Goal: Contribute content: Add original content to the website for others to see

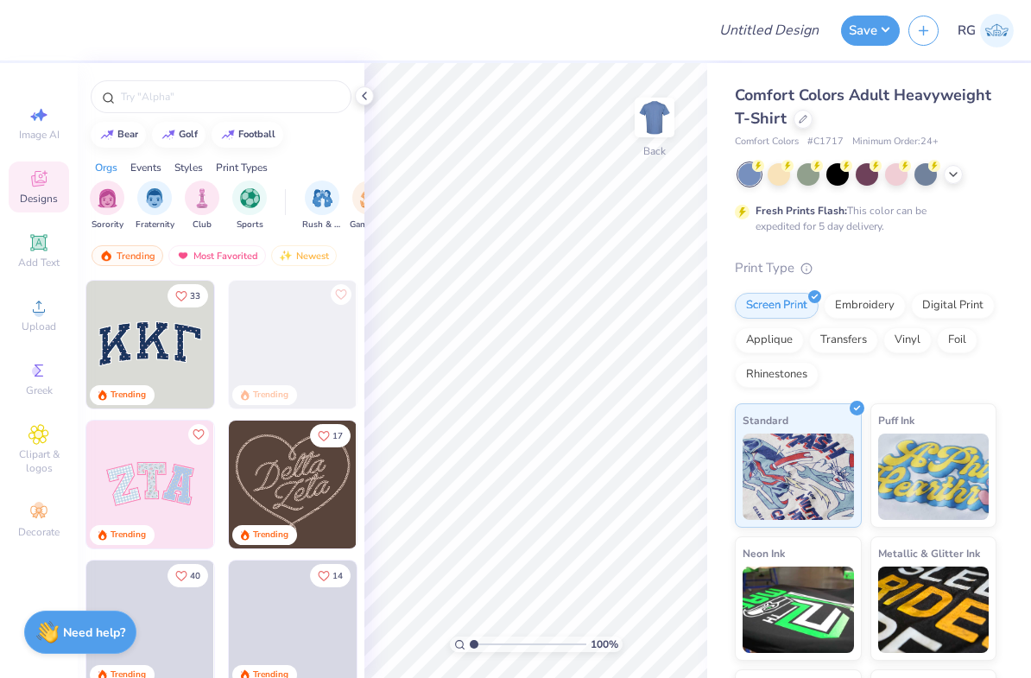
click at [803, 127] on div "Comfort Colors Adult Heavyweight T-Shirt" at bounding box center [866, 107] width 262 height 47
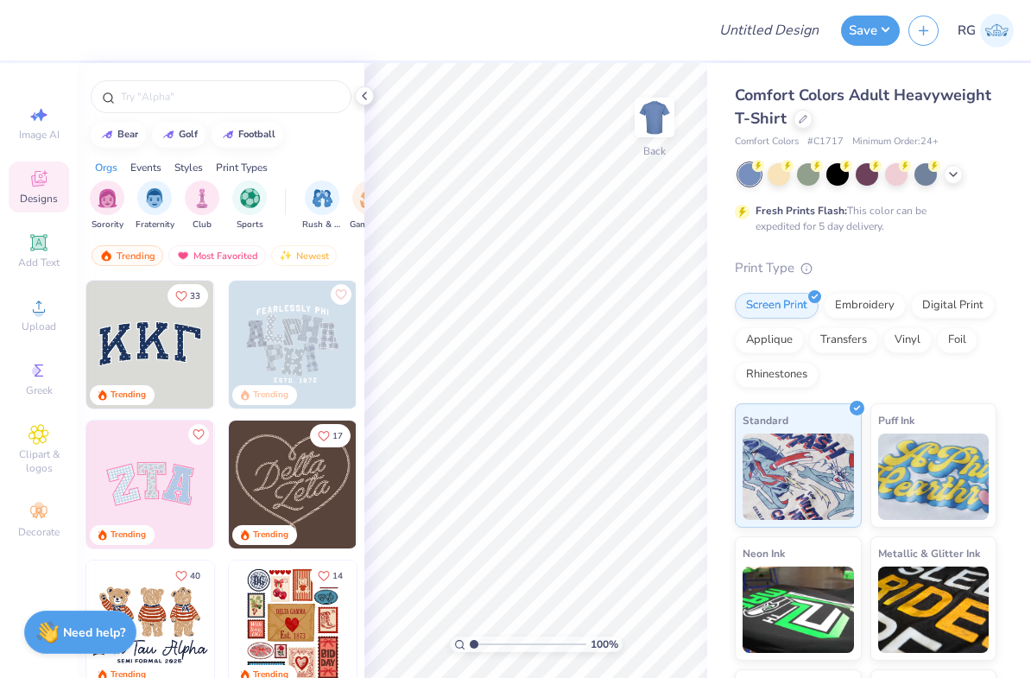
click at [799, 117] on icon at bounding box center [803, 119] width 9 height 9
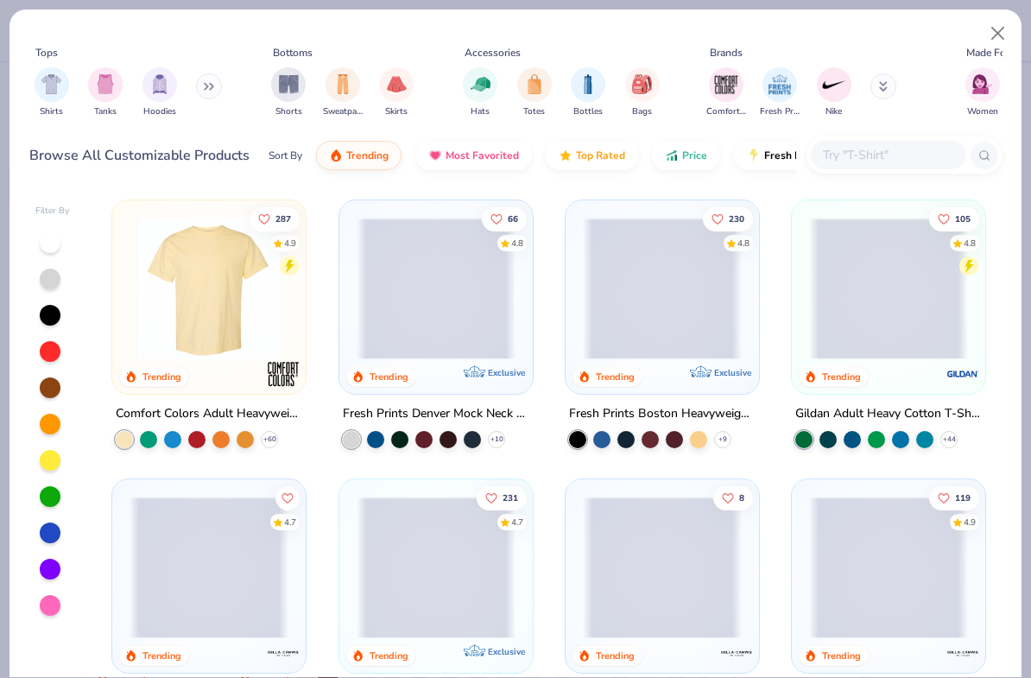
click at [913, 136] on div at bounding box center [904, 154] width 196 height 37
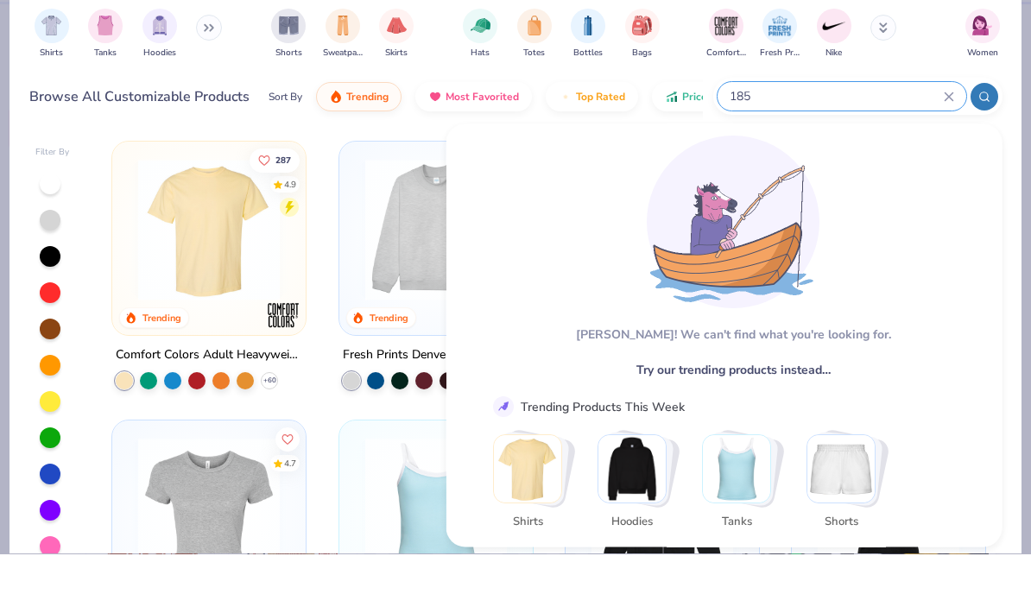
scroll to position [77, 0]
type input "1"
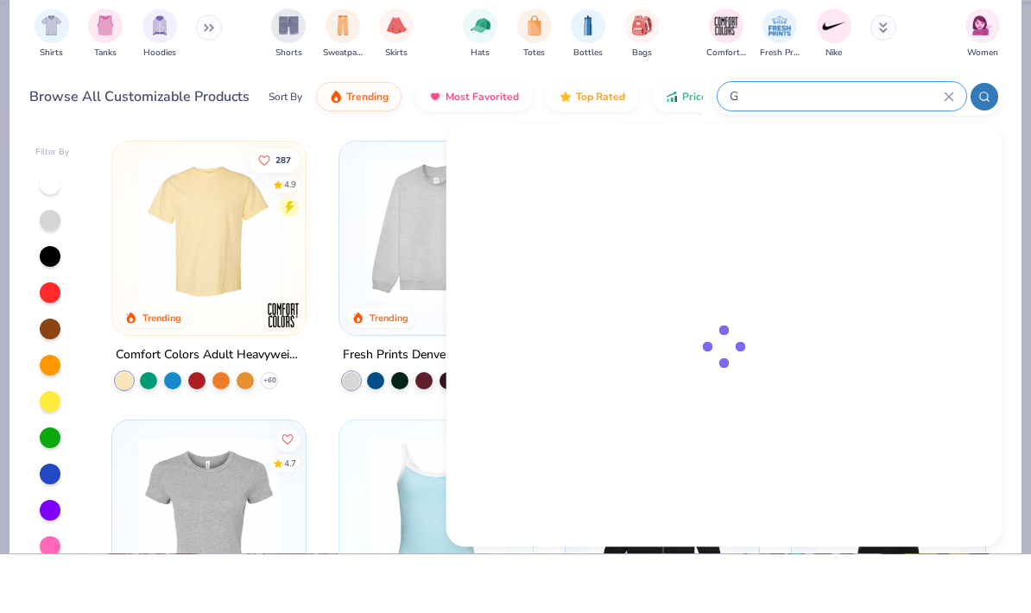
scroll to position [0, 0]
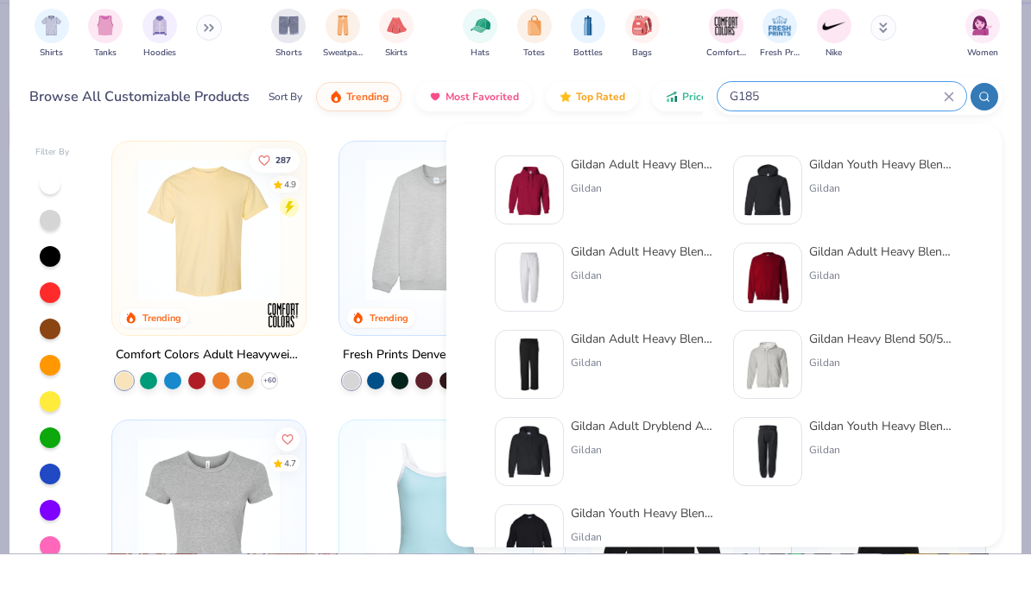
type input "G185"
click at [668, 214] on div "Gildan Adult Heavy Blend 8 Oz. 50/50 Hooded Sweatshirt" at bounding box center [643, 223] width 145 height 18
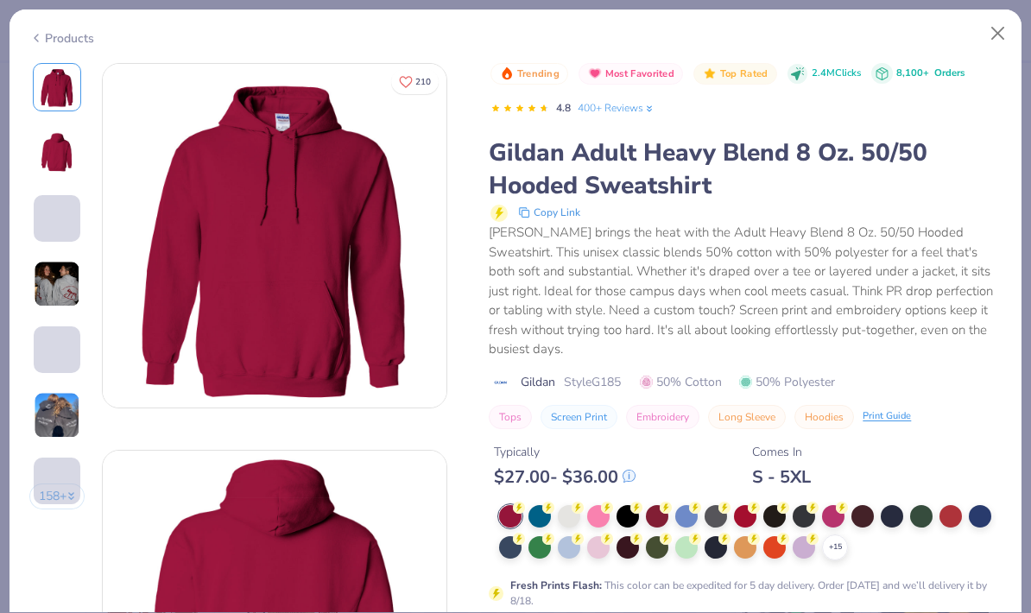
click at [830, 505] on div at bounding box center [833, 516] width 22 height 22
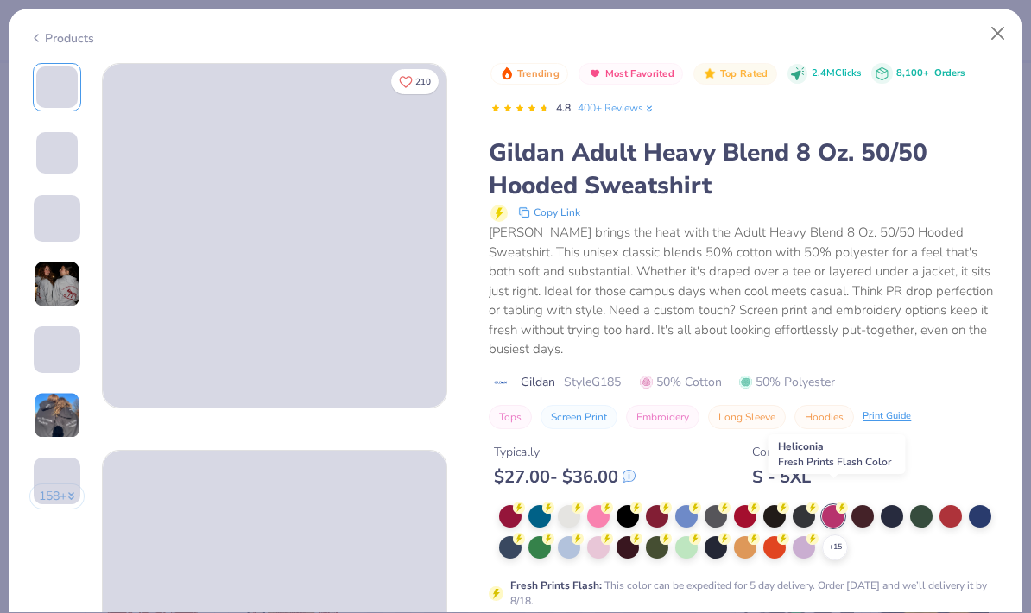
scroll to position [174, 0]
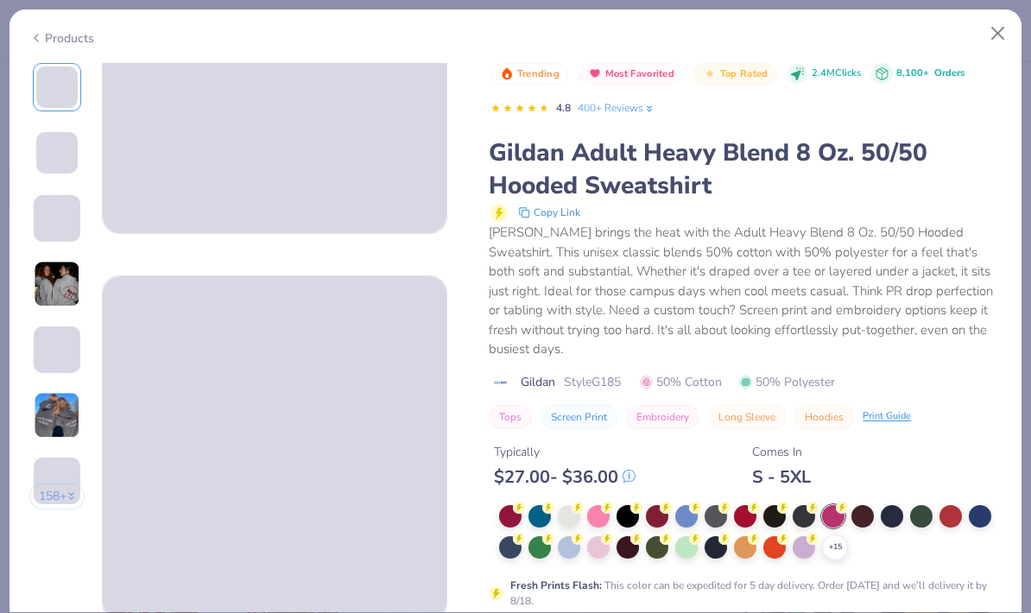
click at [0, 0] on icon at bounding box center [0, 0] width 0 height 0
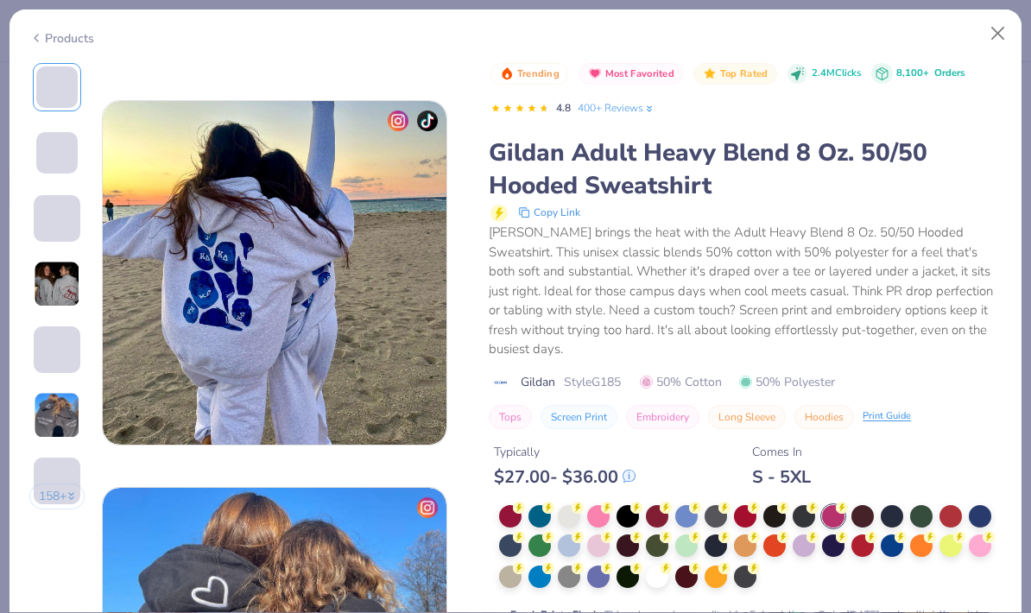
scroll to position [2114, 0]
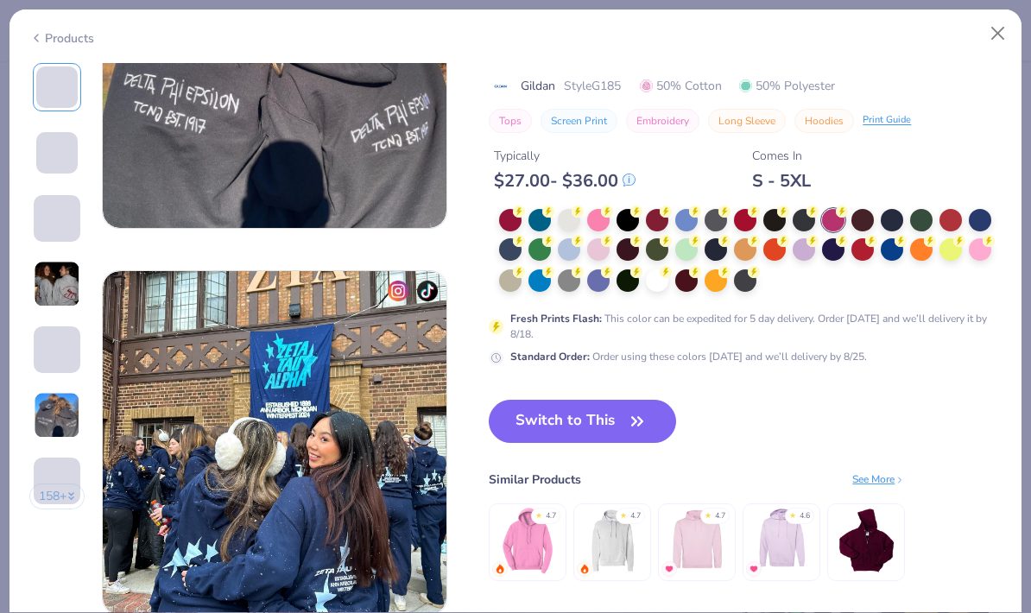
click at [604, 429] on button "Switch to This" at bounding box center [582, 421] width 187 height 43
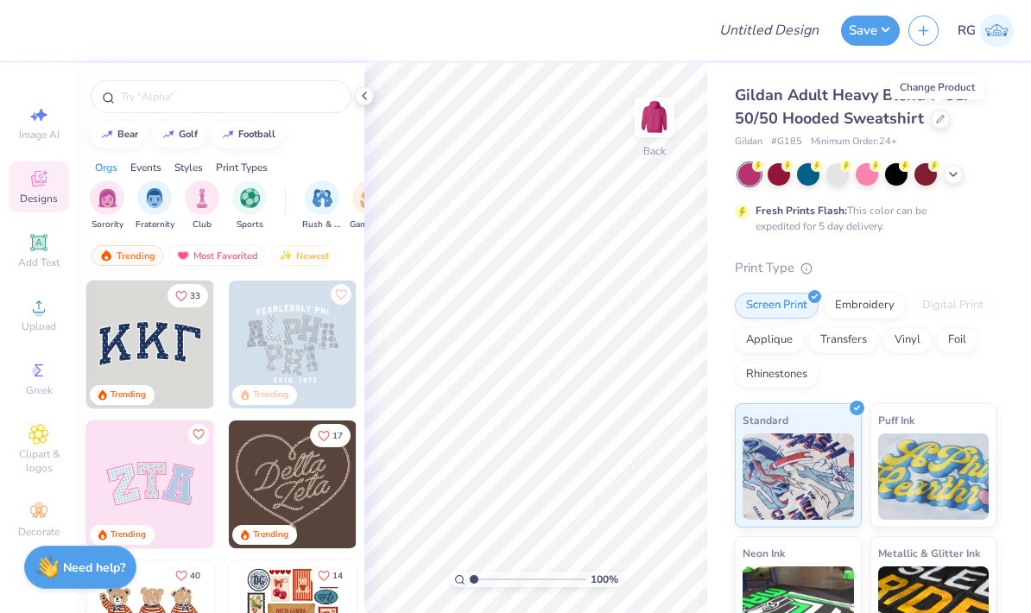
click at [953, 171] on icon at bounding box center [953, 174] width 14 height 14
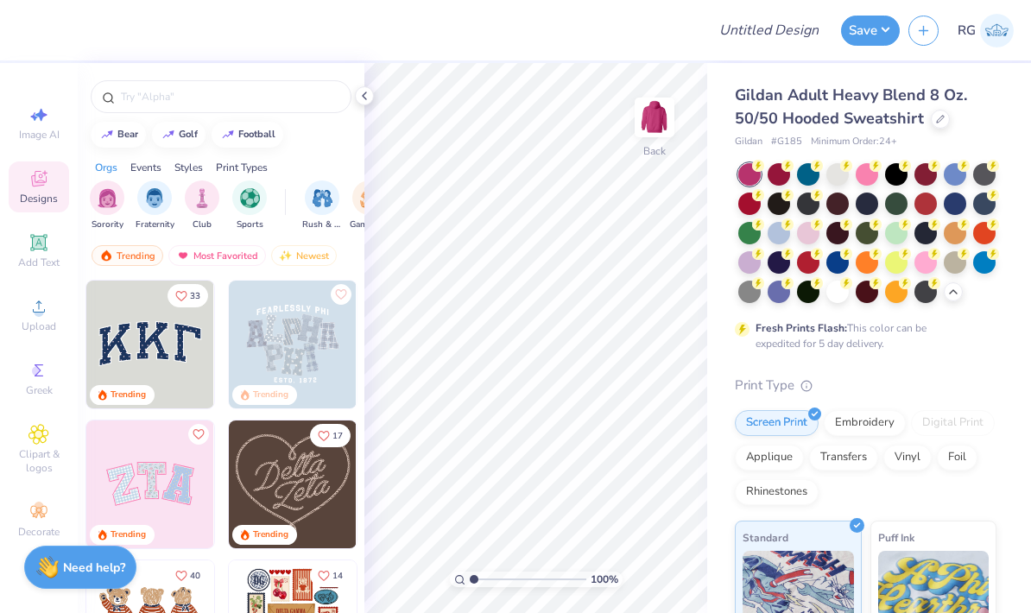
click at [780, 260] on div at bounding box center [779, 262] width 22 height 22
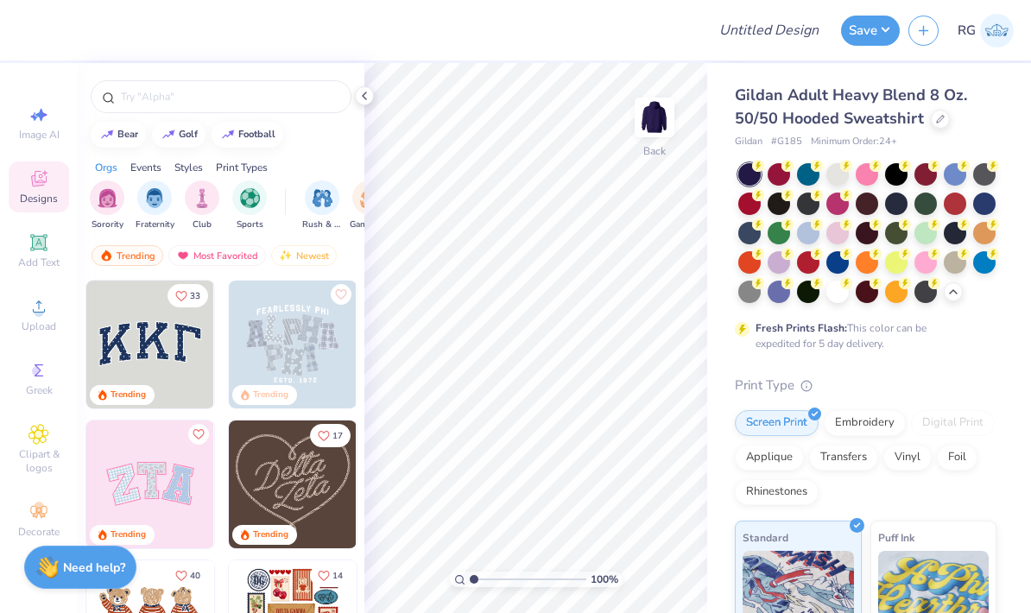
click at [362, 101] on icon at bounding box center [364, 96] width 14 height 14
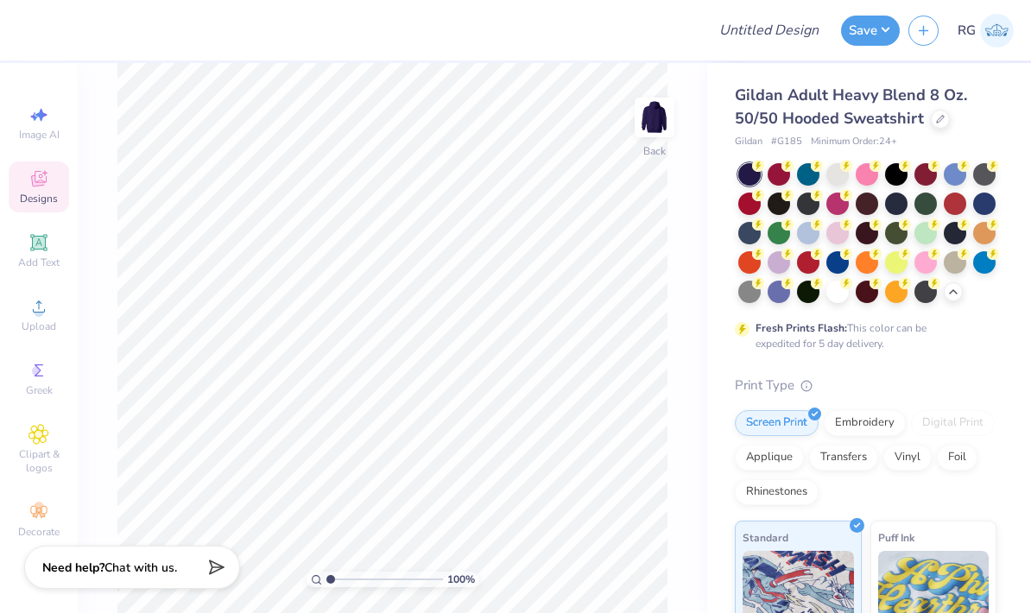
click at [809, 291] on div at bounding box center [808, 292] width 22 height 22
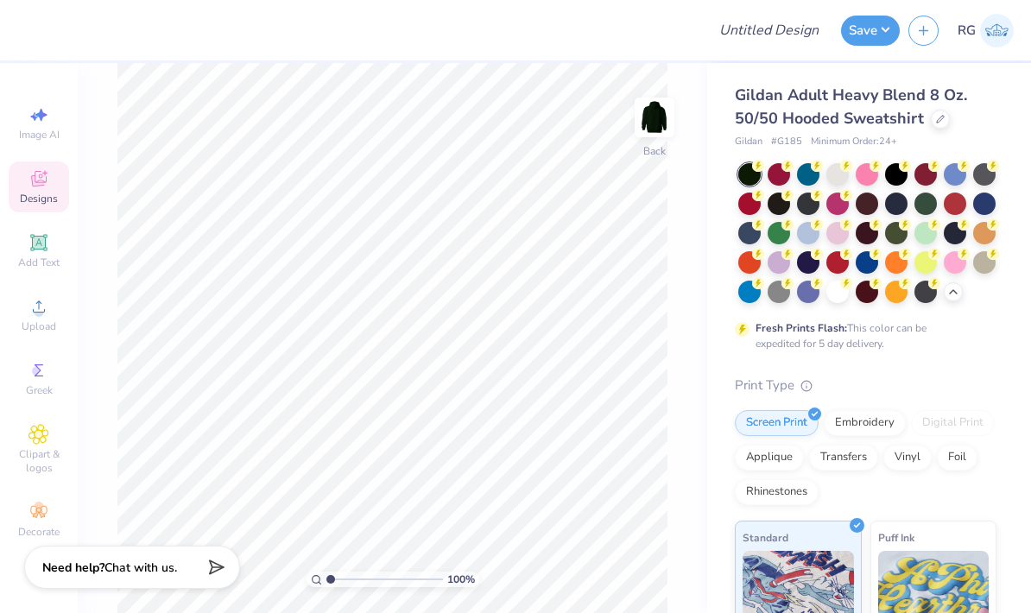
click at [889, 165] on div at bounding box center [896, 174] width 22 height 22
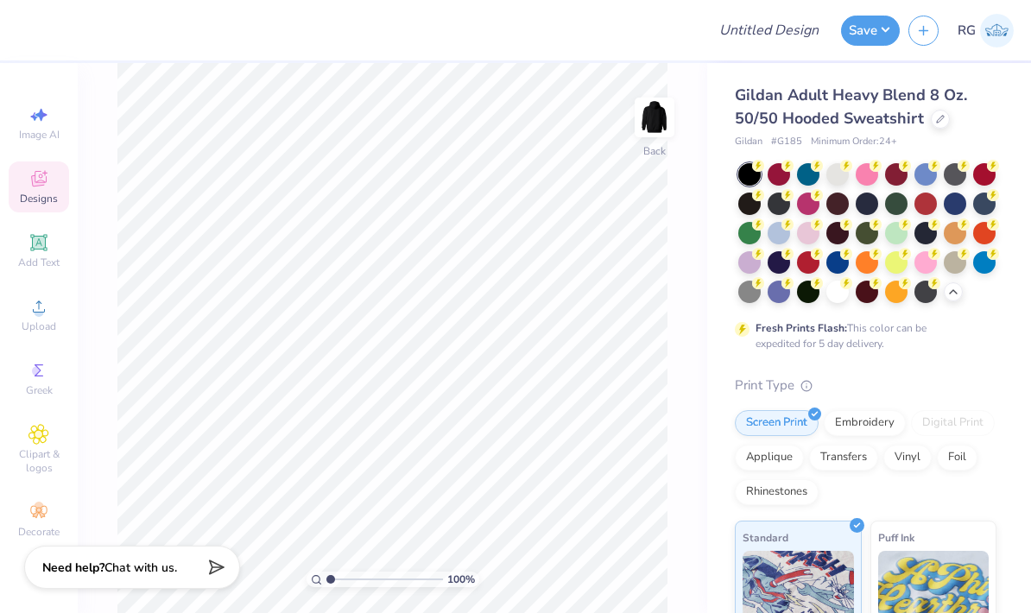
click at [762, 170] on icon at bounding box center [758, 165] width 6 height 9
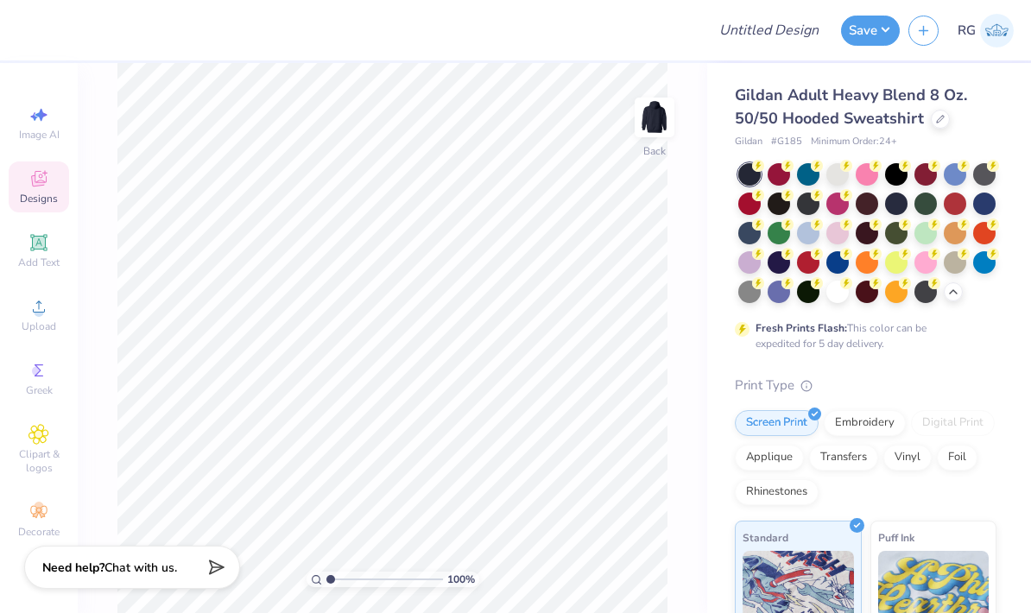
click at [41, 193] on span "Designs" at bounding box center [39, 199] width 38 height 14
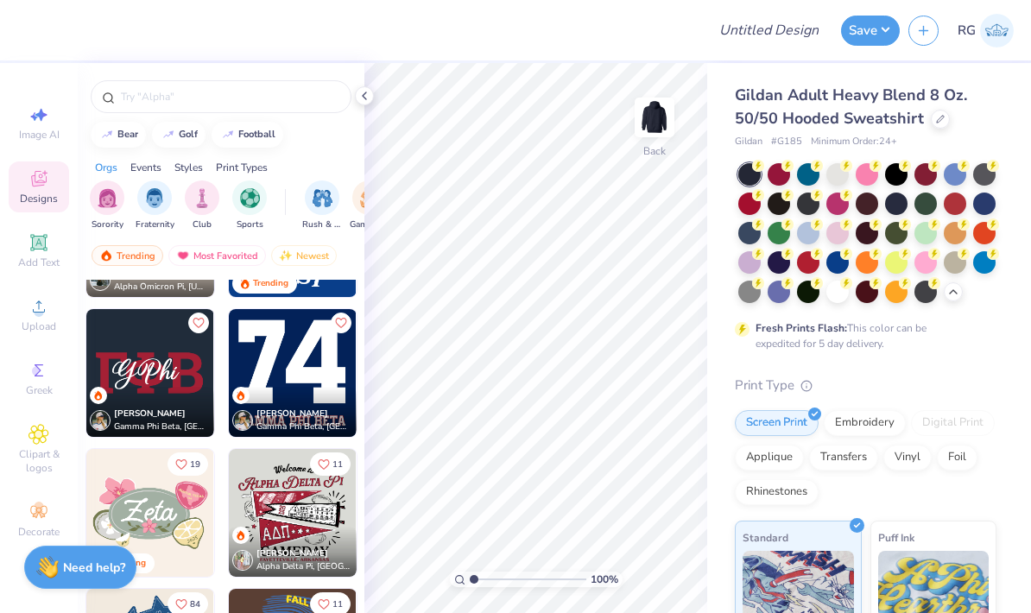
scroll to position [814, 0]
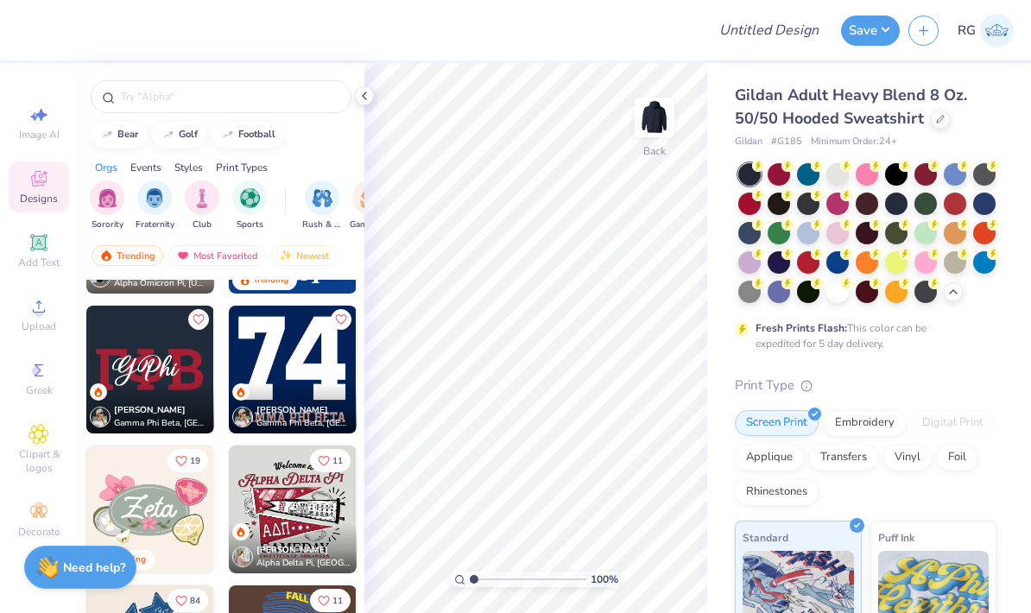
click at [203, 198] on img "filter for Club" at bounding box center [202, 198] width 19 height 20
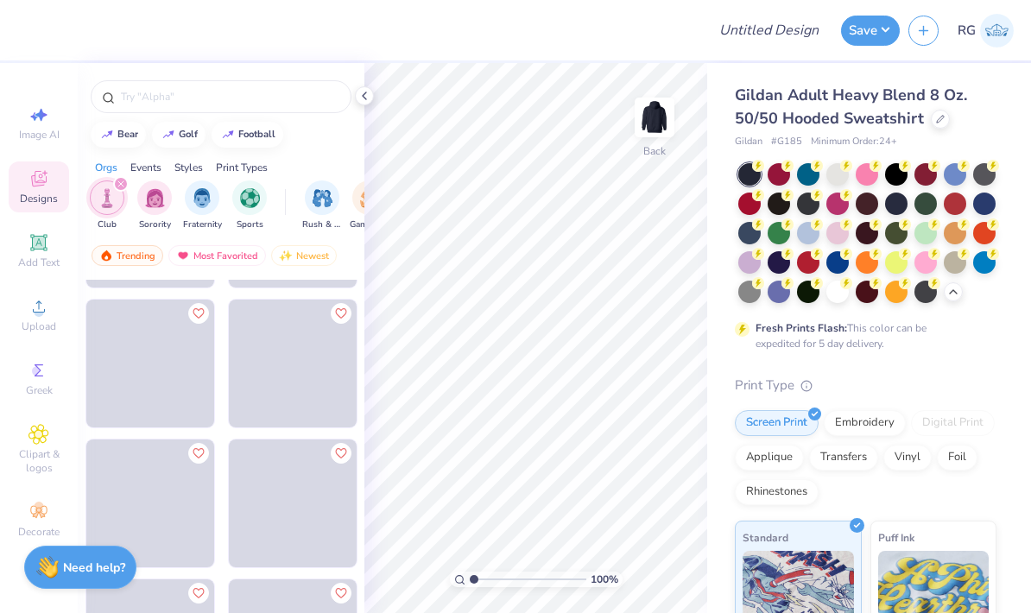
scroll to position [3329, 0]
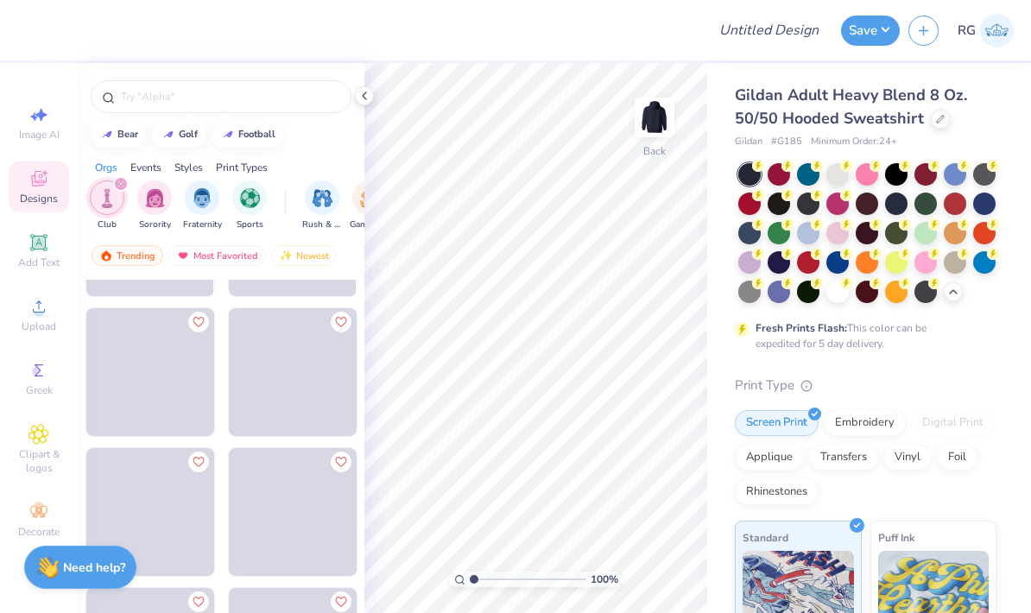
click at [368, 96] on icon at bounding box center [364, 96] width 14 height 14
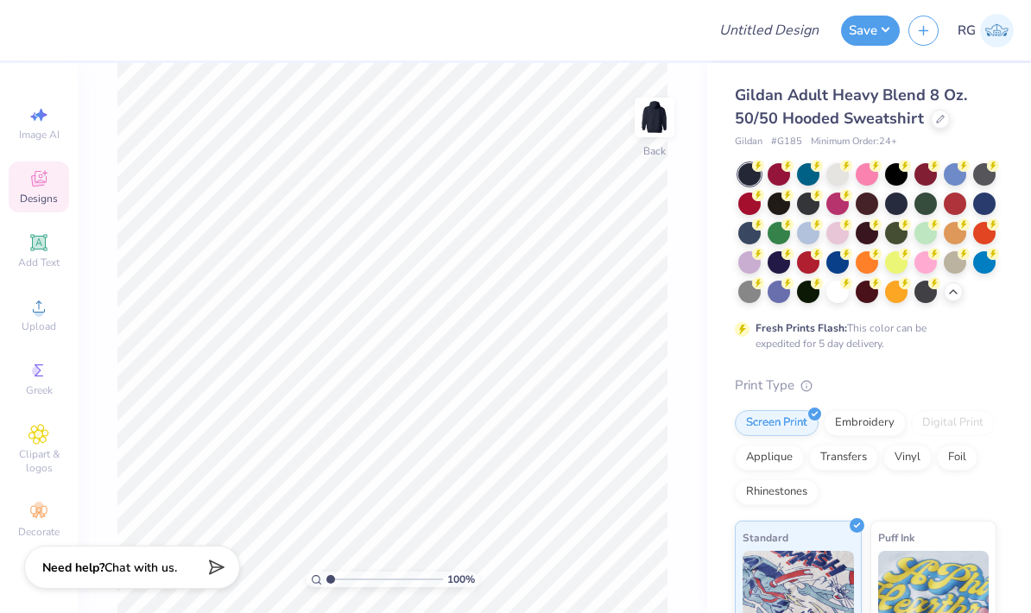
click at [41, 186] on icon at bounding box center [39, 180] width 14 height 11
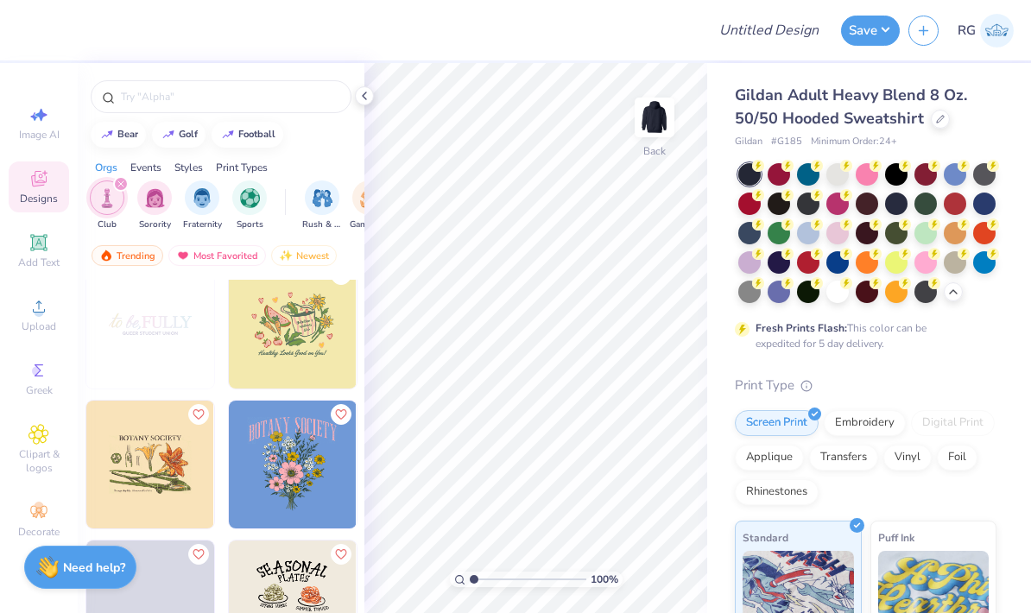
scroll to position [4982, 0]
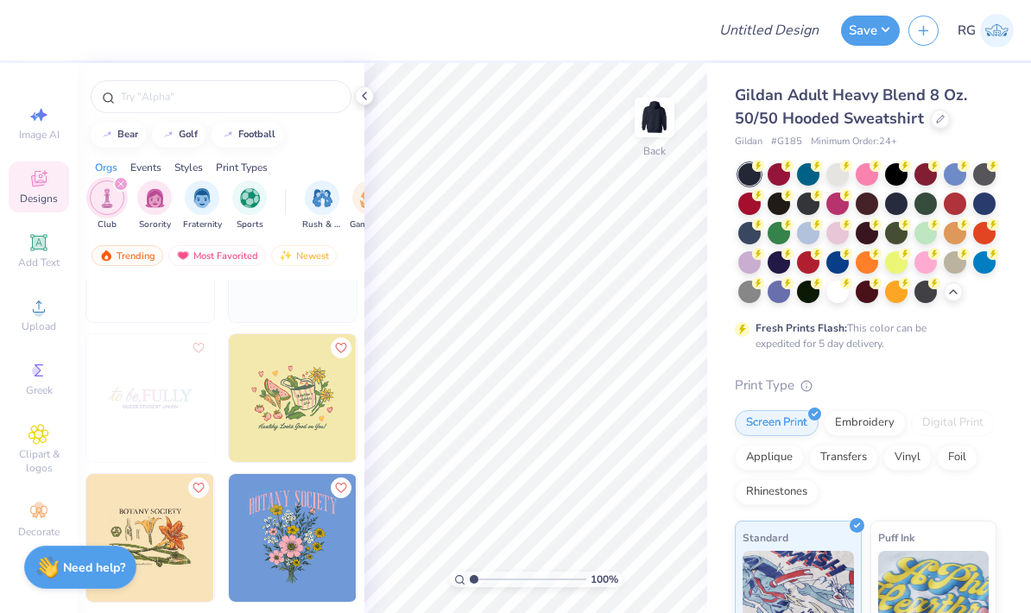
click at [150, 403] on img at bounding box center [150, 398] width 128 height 128
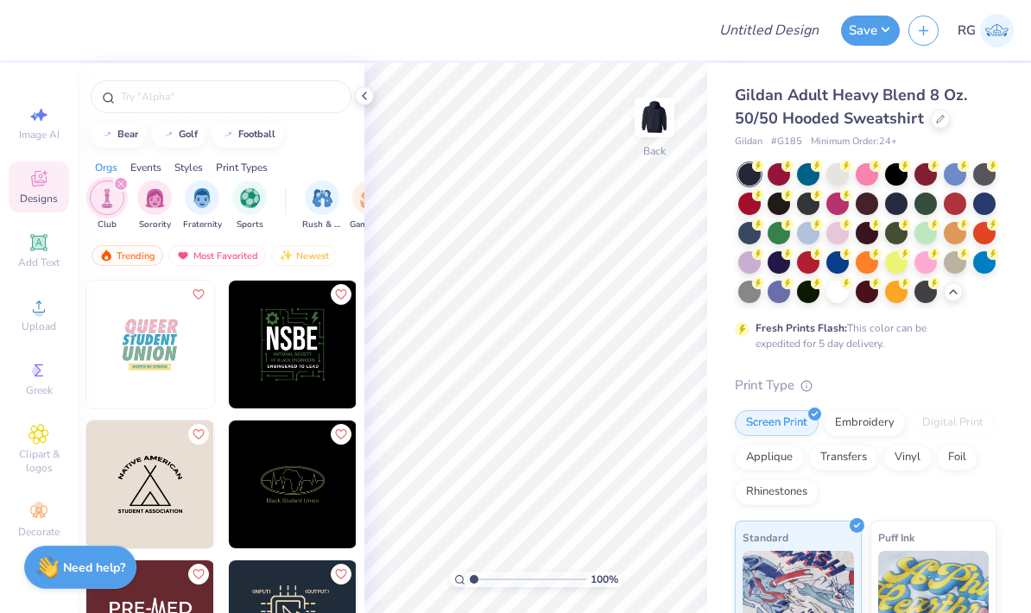
scroll to position [6158, 0]
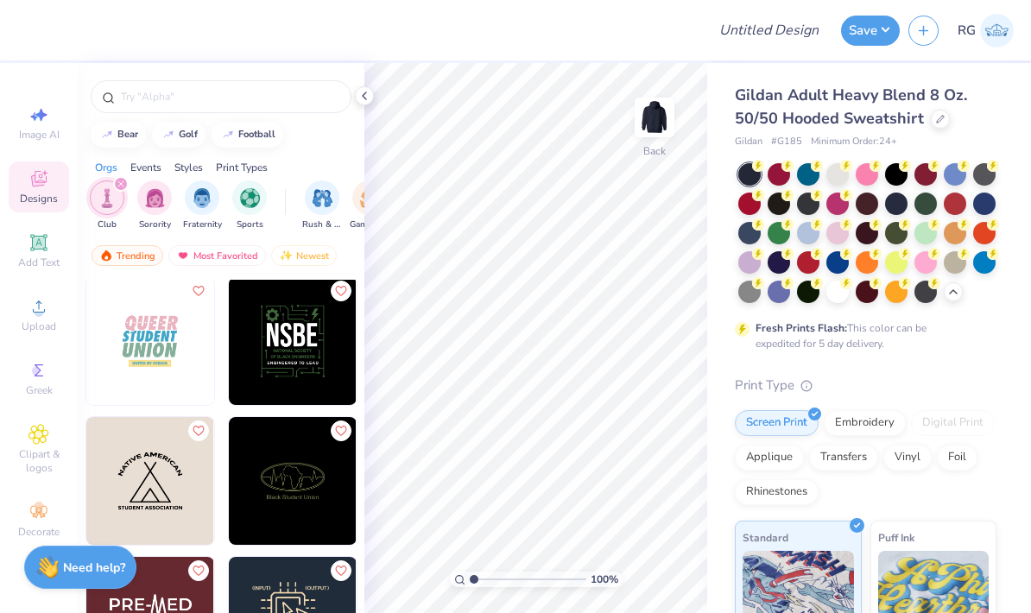
click at [156, 352] on img at bounding box center [150, 341] width 128 height 128
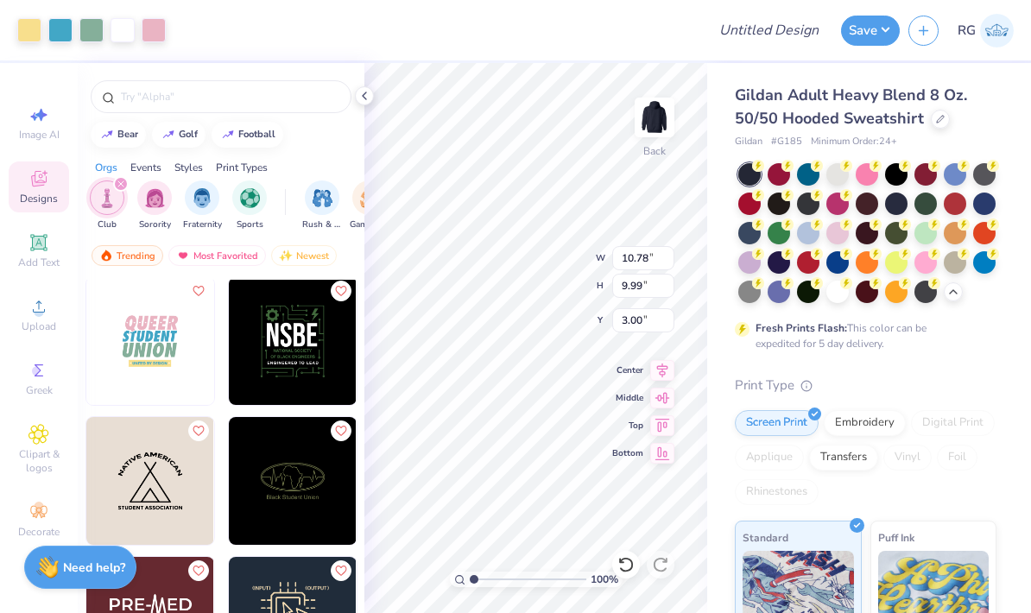
click at [370, 96] on icon at bounding box center [364, 96] width 14 height 14
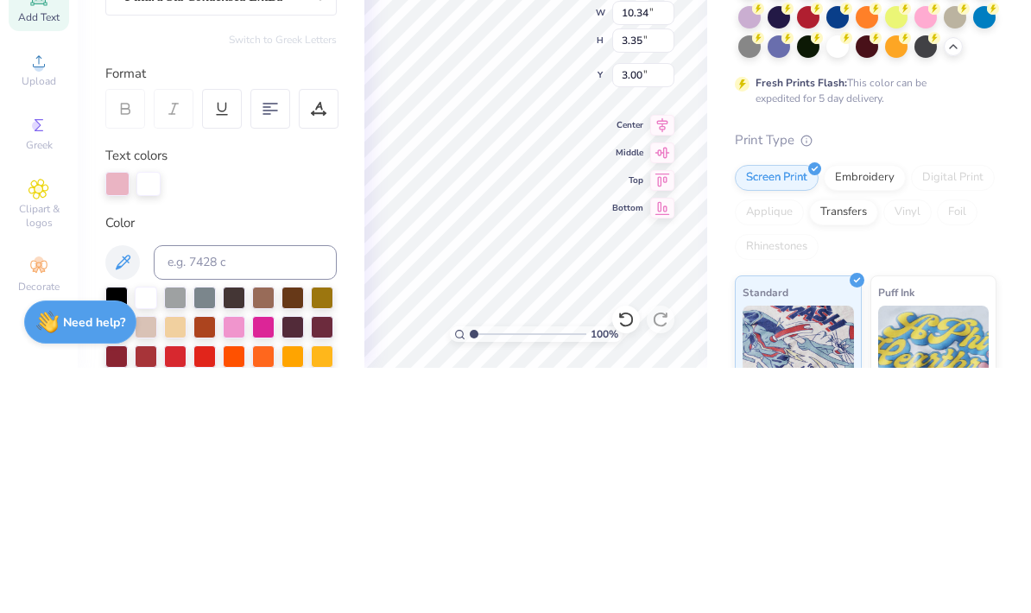
type textarea "[DEMOGRAPHIC_DATA]"
type input "10.62"
type input "2.14"
type input "5.97"
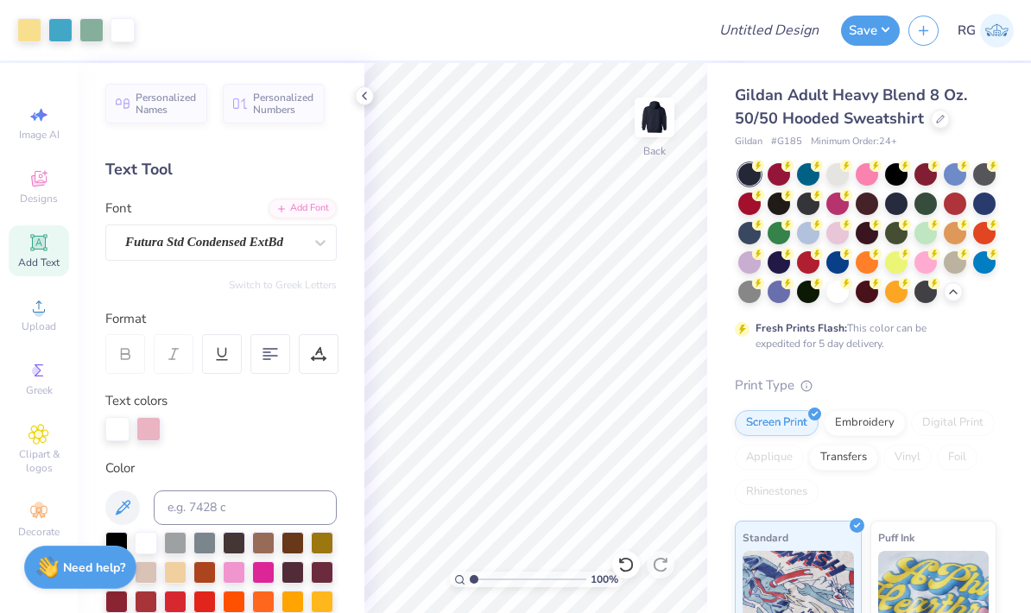
click at [659, 135] on img at bounding box center [654, 117] width 35 height 35
click at [655, 120] on img at bounding box center [654, 117] width 35 height 35
click at [368, 97] on icon at bounding box center [364, 96] width 14 height 14
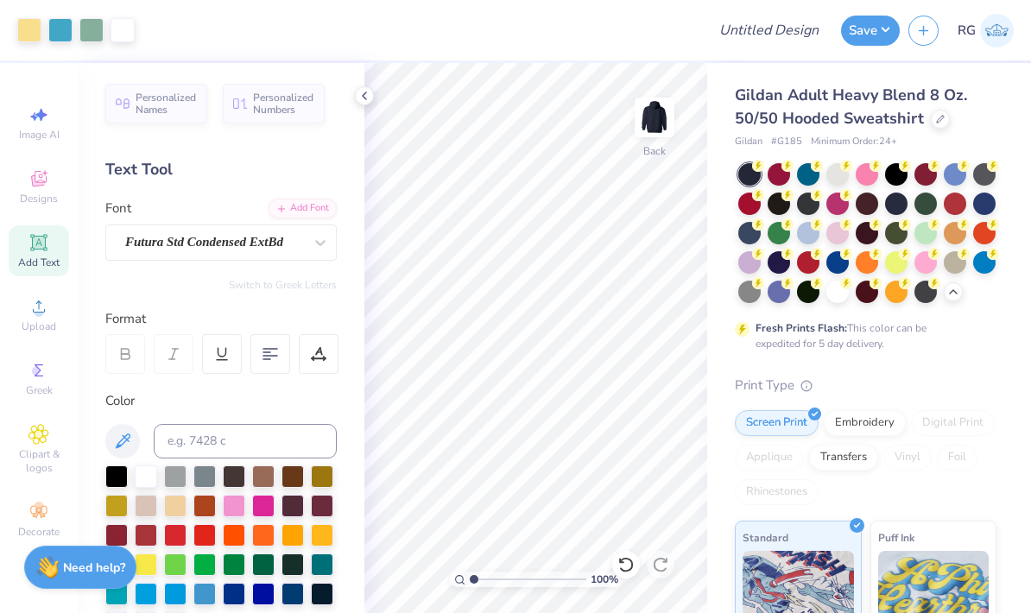
click at [366, 98] on icon at bounding box center [364, 96] width 14 height 14
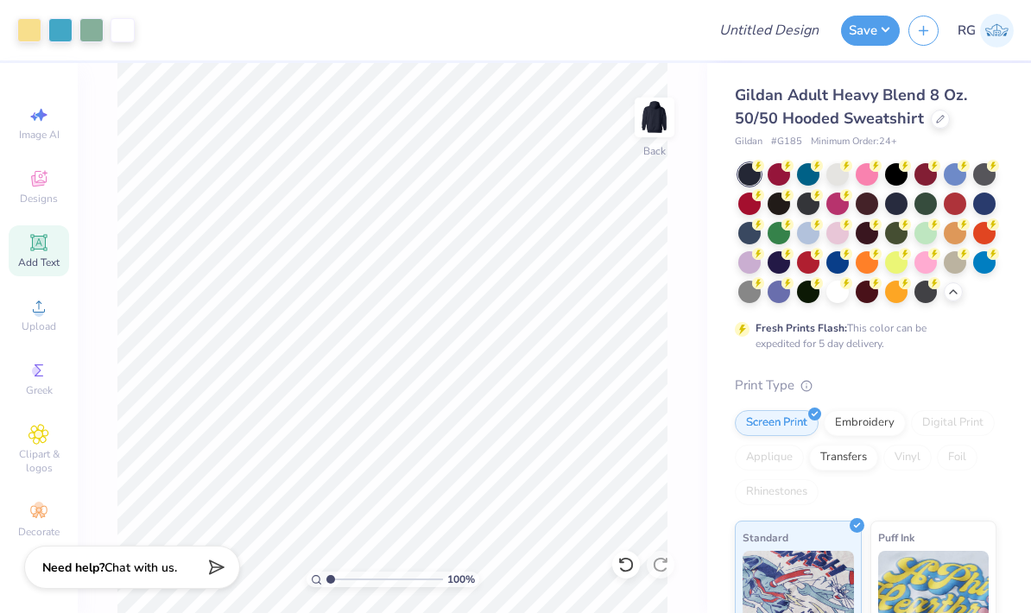
click at [622, 567] on icon at bounding box center [625, 564] width 17 height 17
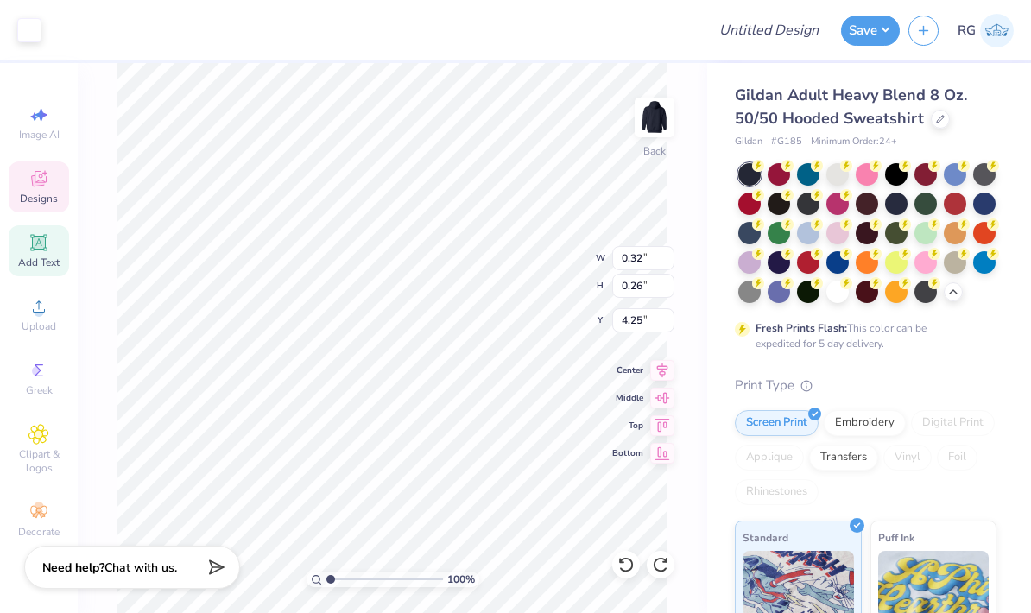
type input "10.34"
type input "3.35"
type input "3.00"
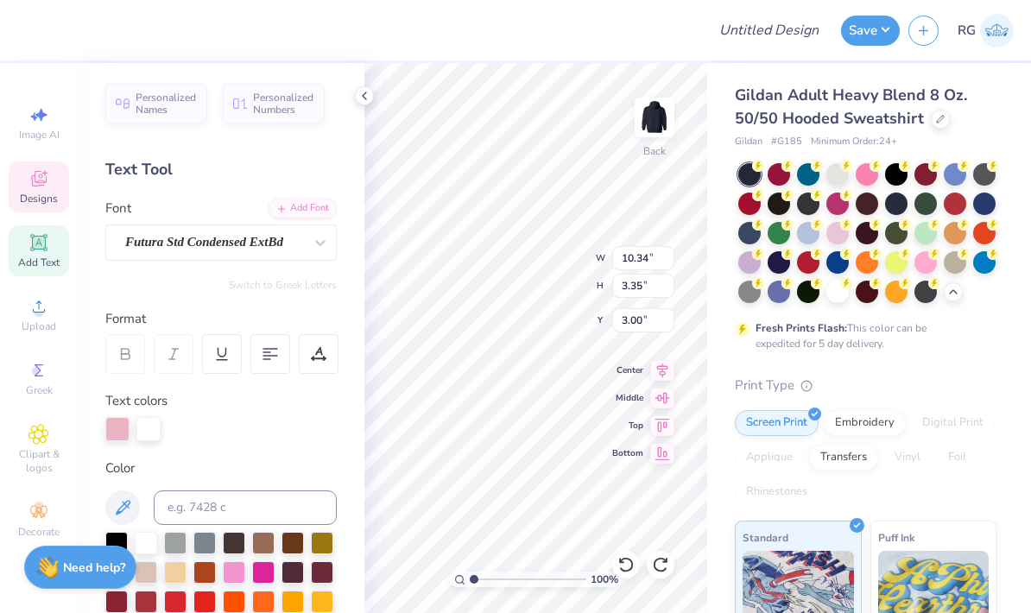
type textarea "WHS"
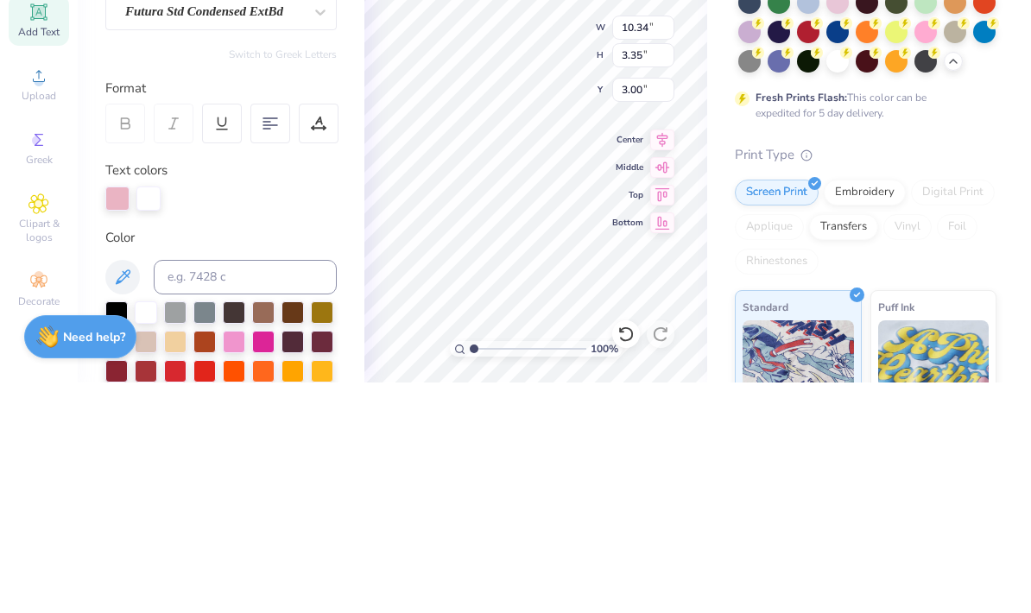
type input "10.62"
type input "2.14"
type input "5.97"
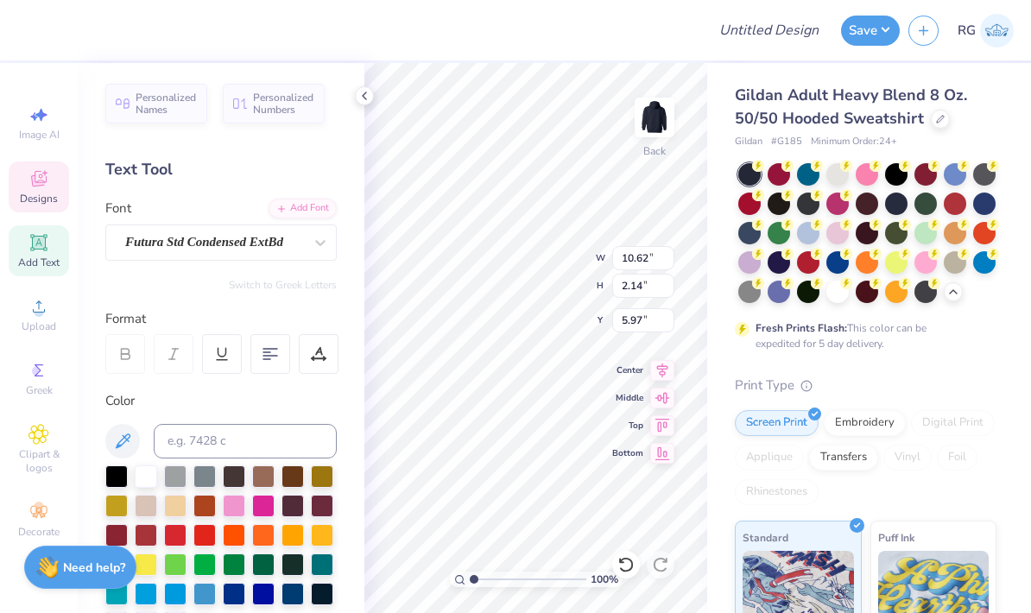
scroll to position [1, 3]
type textarea "STUPOMSENT"
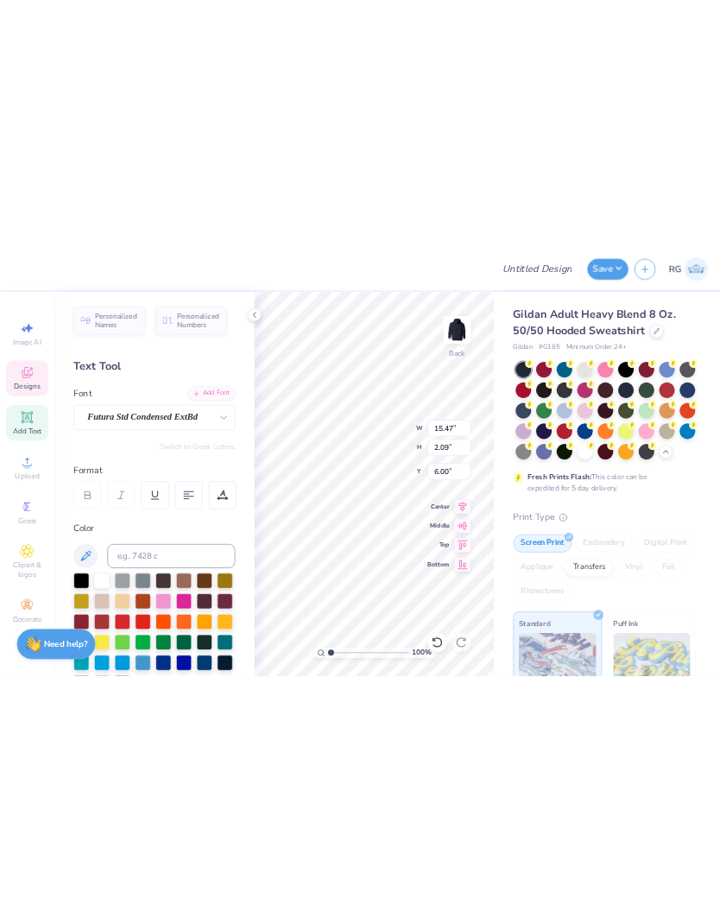
scroll to position [1, 0]
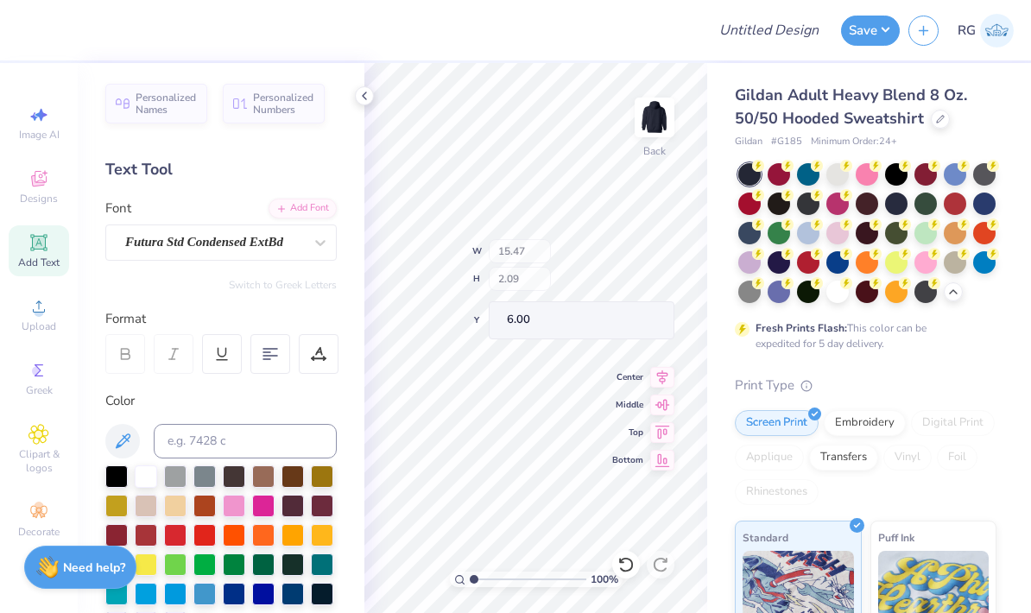
click at [361, 93] on icon at bounding box center [364, 96] width 14 height 14
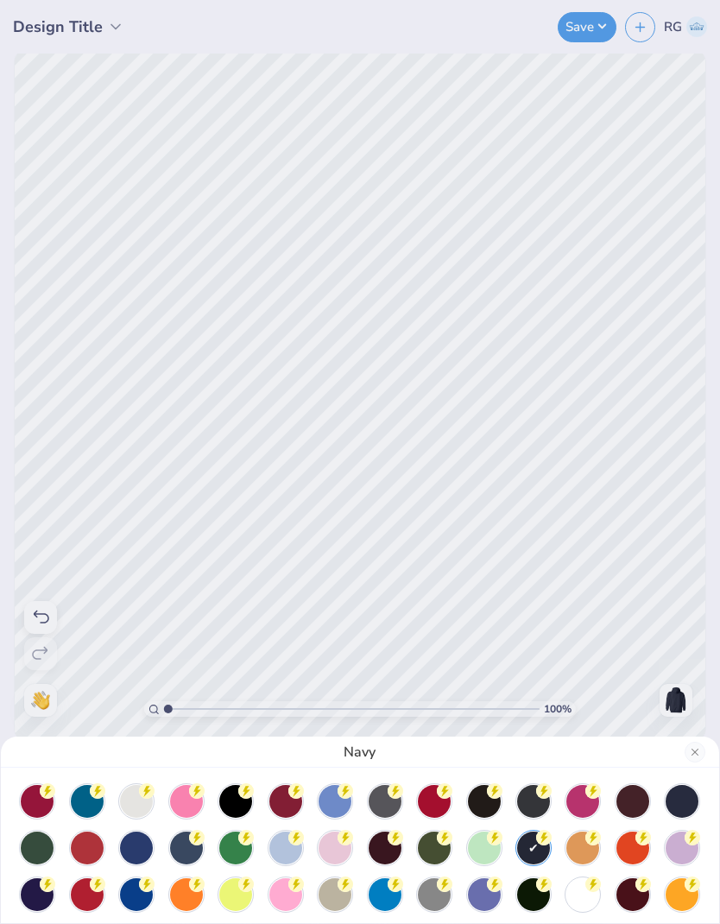
click at [371, 356] on div "Navy" at bounding box center [360, 462] width 720 height 924
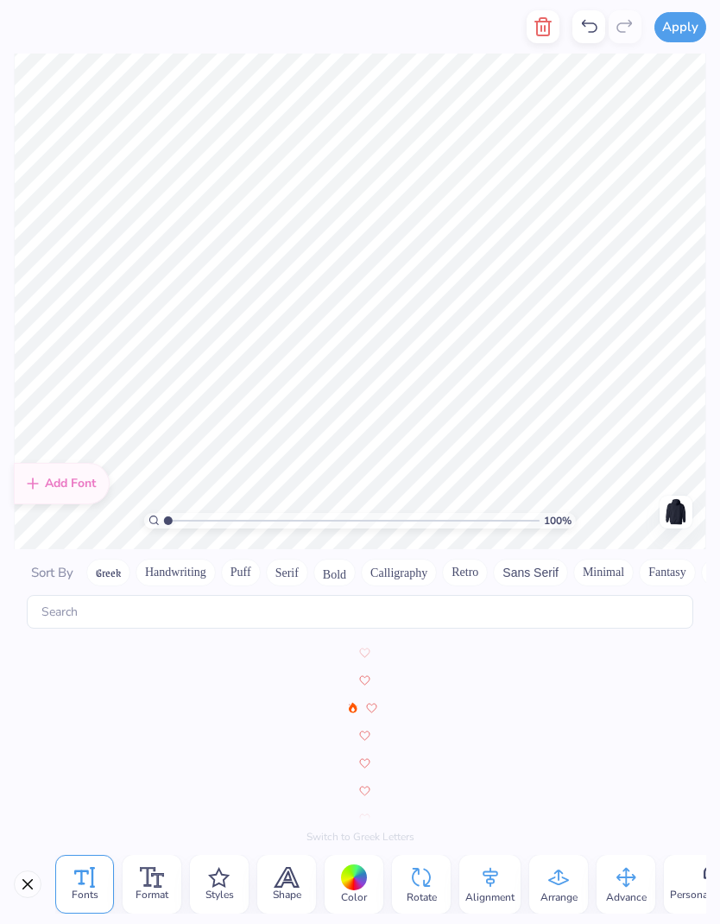
scroll to position [3467, 0]
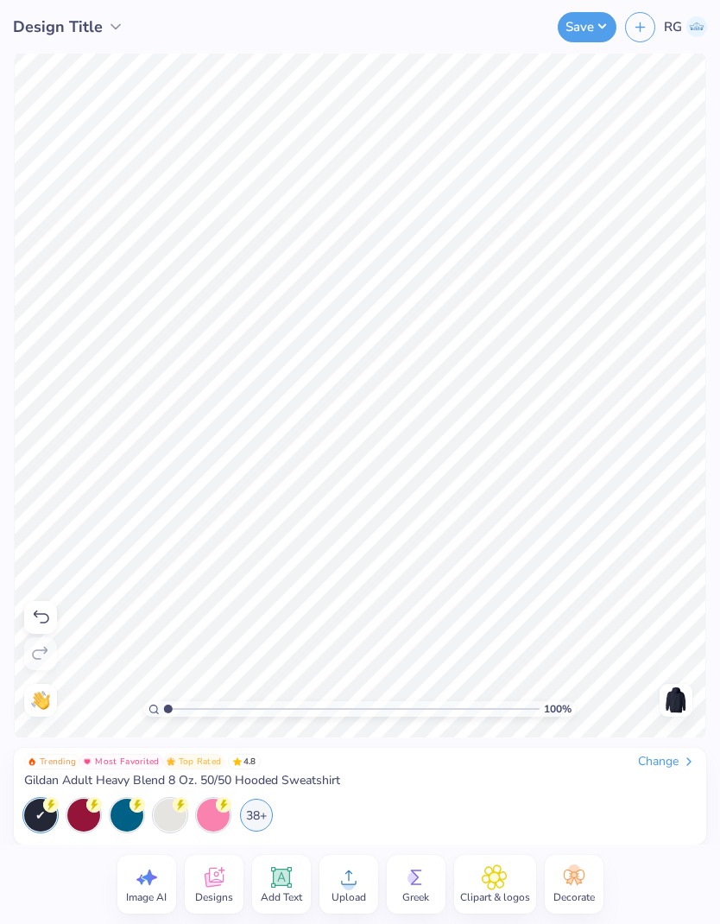
click at [54, 609] on div at bounding box center [40, 617] width 33 height 33
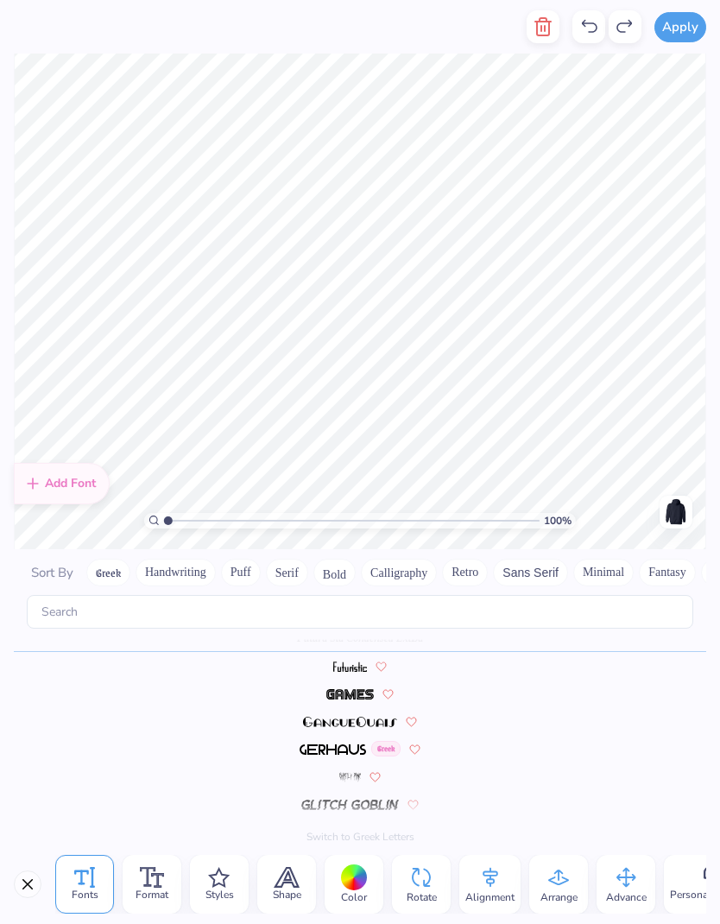
scroll to position [1, 3]
type textarea "POMS"
type textarea "U"
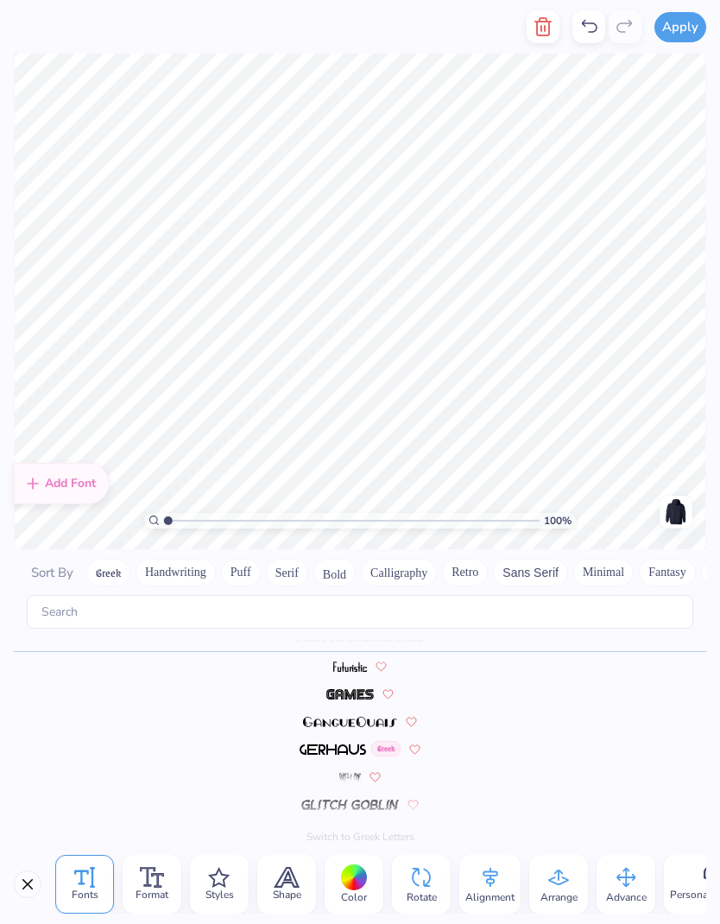
type textarea "p"
type textarea "PATRIOTS"
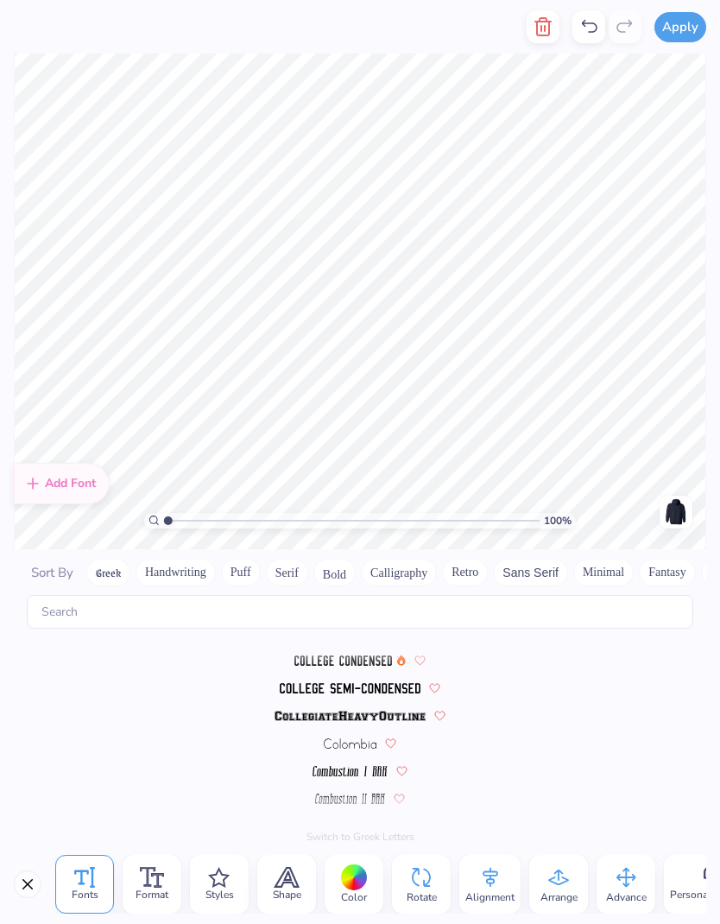
scroll to position [4213, 0]
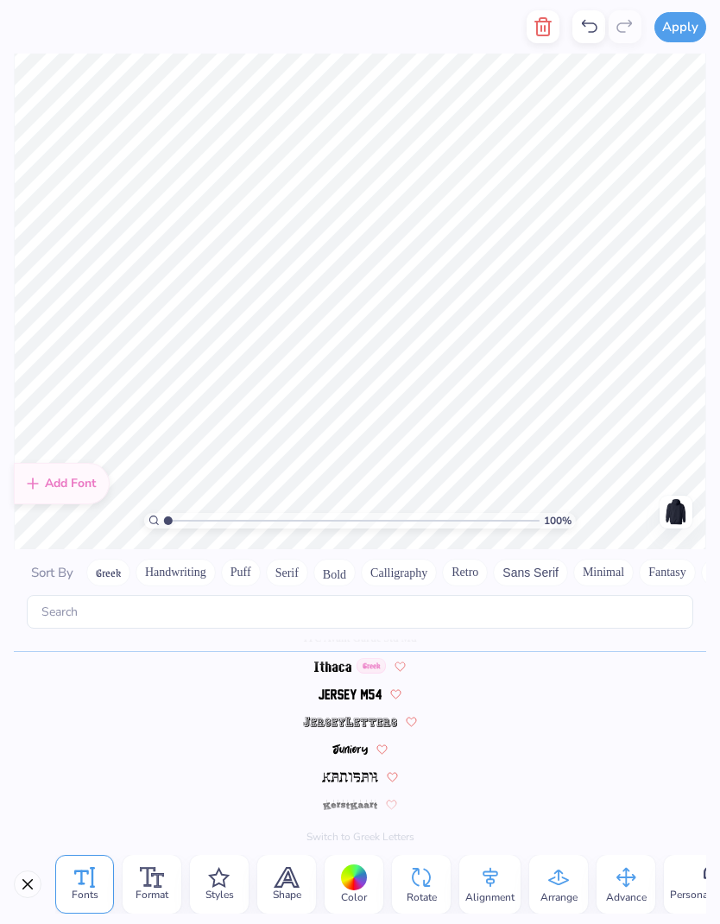
click at [25, 677] on button "Close" at bounding box center [28, 884] width 28 height 28
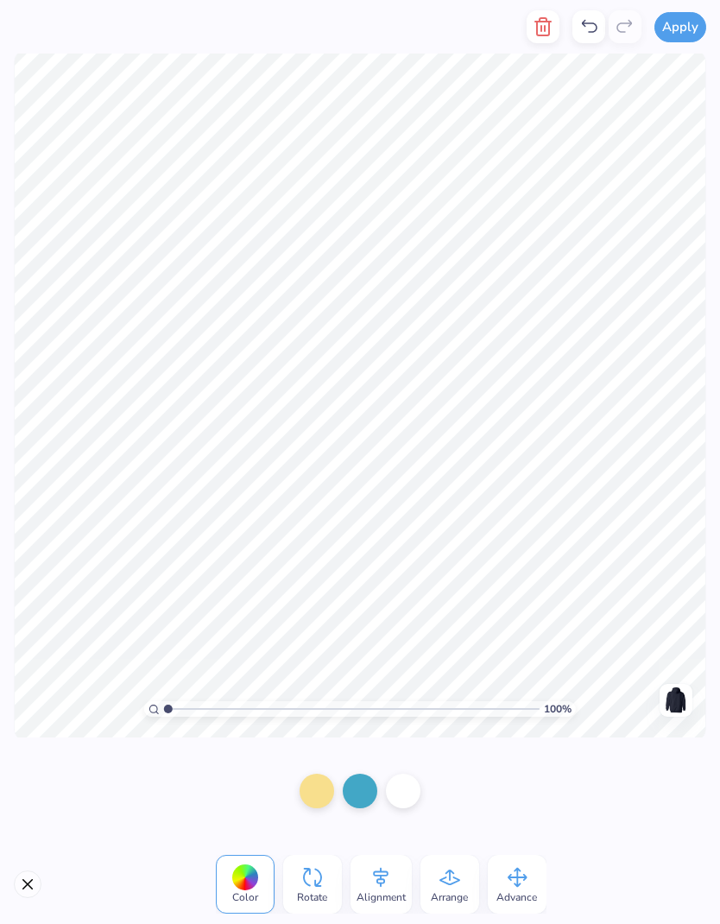
click at [540, 35] on icon "button" at bounding box center [543, 26] width 12 height 17
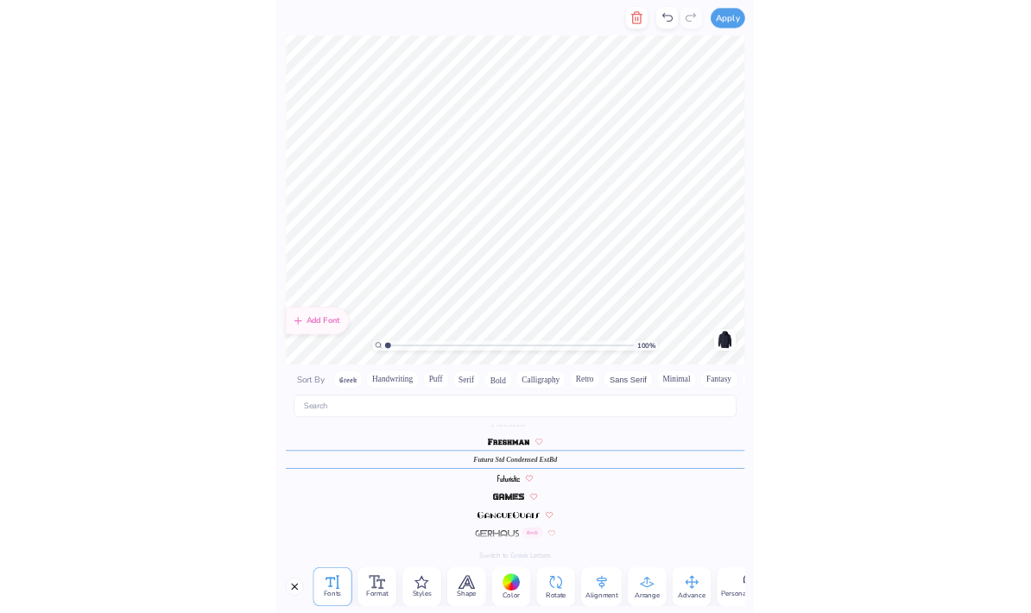
scroll to position [3467, 0]
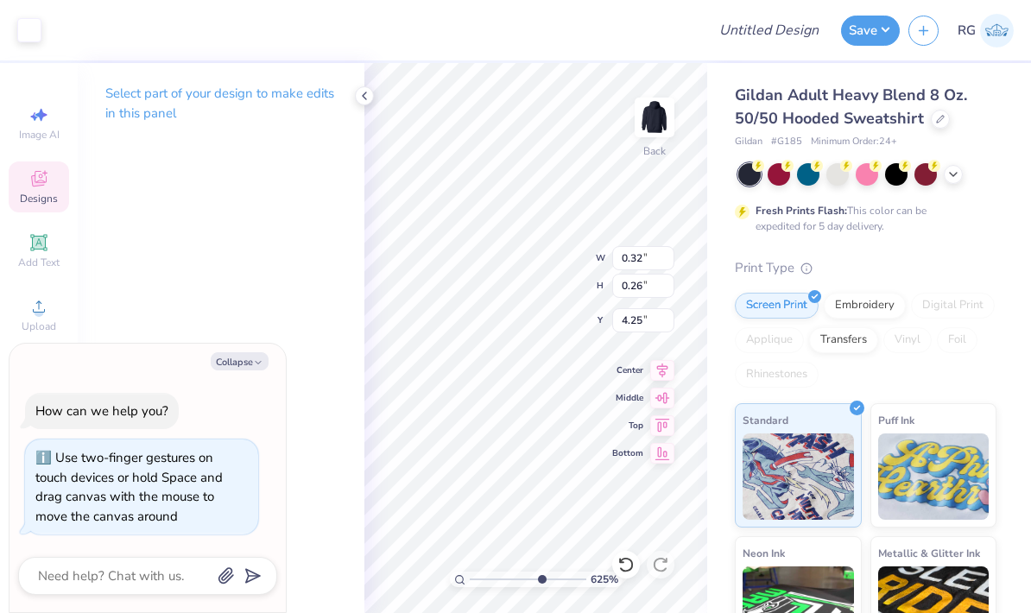
type input "6.77"
type textarea "x"
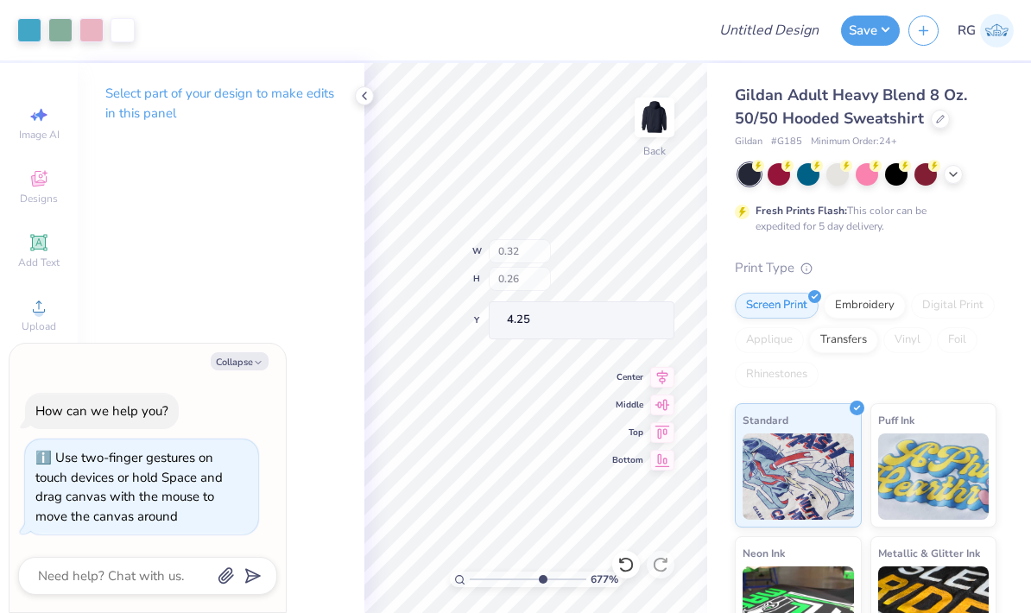
type input "1"
type textarea "x"
type input "4.39"
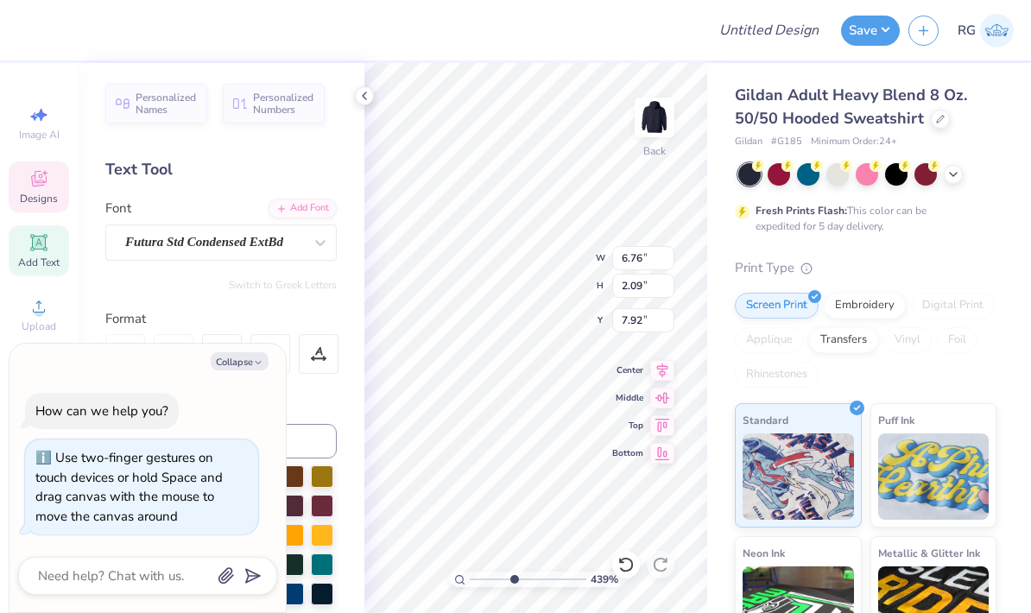
type textarea "x"
type input "7.92"
click at [630, 561] on icon at bounding box center [625, 565] width 15 height 16
type textarea "x"
type input "6.21"
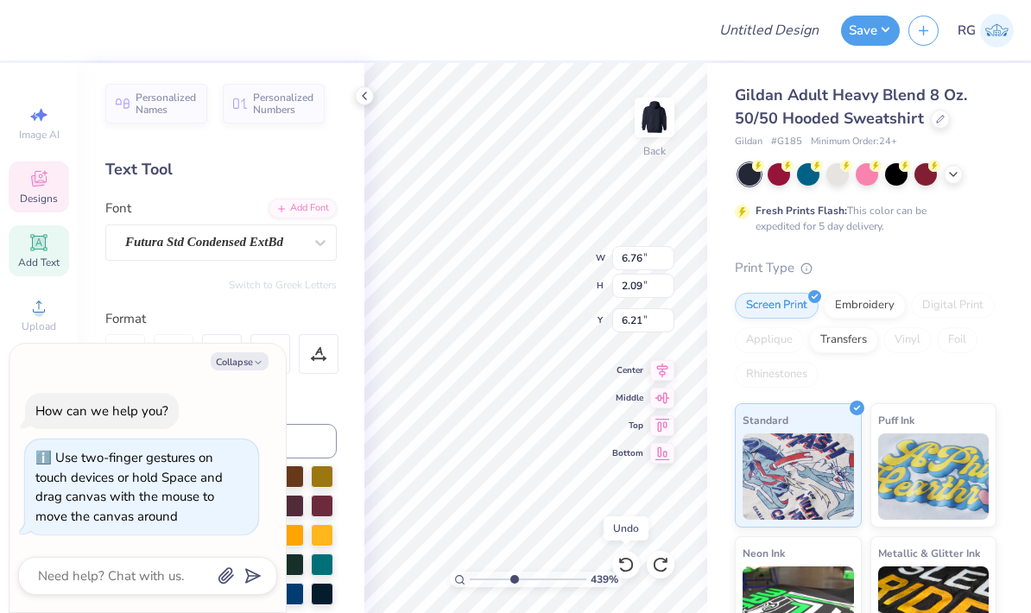
click at [247, 358] on button "Collapse" at bounding box center [240, 361] width 58 height 18
type textarea "x"
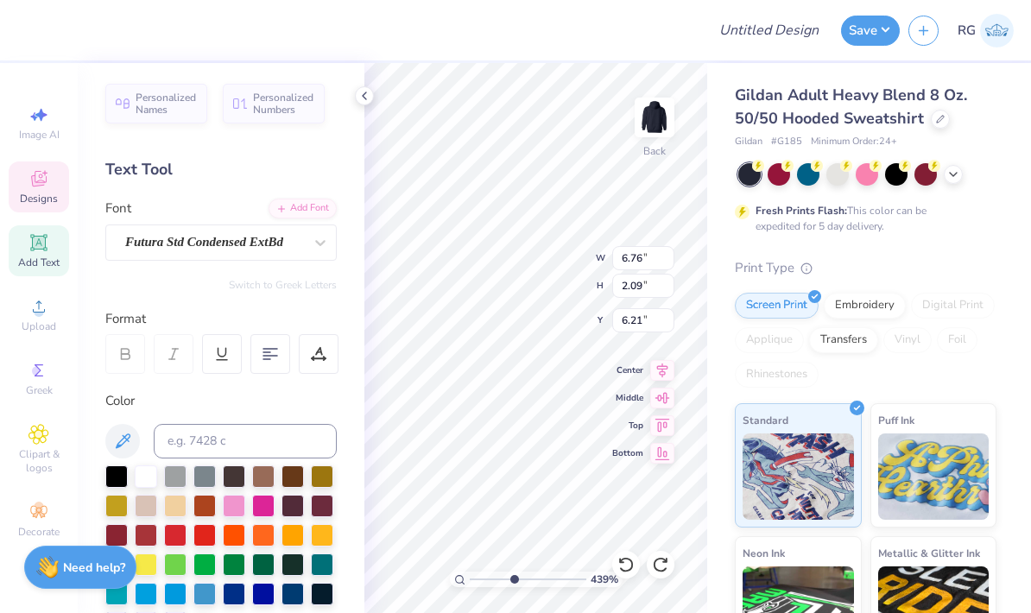
click at [370, 94] on icon at bounding box center [364, 96] width 14 height 14
click at [367, 98] on icon at bounding box center [364, 96] width 14 height 14
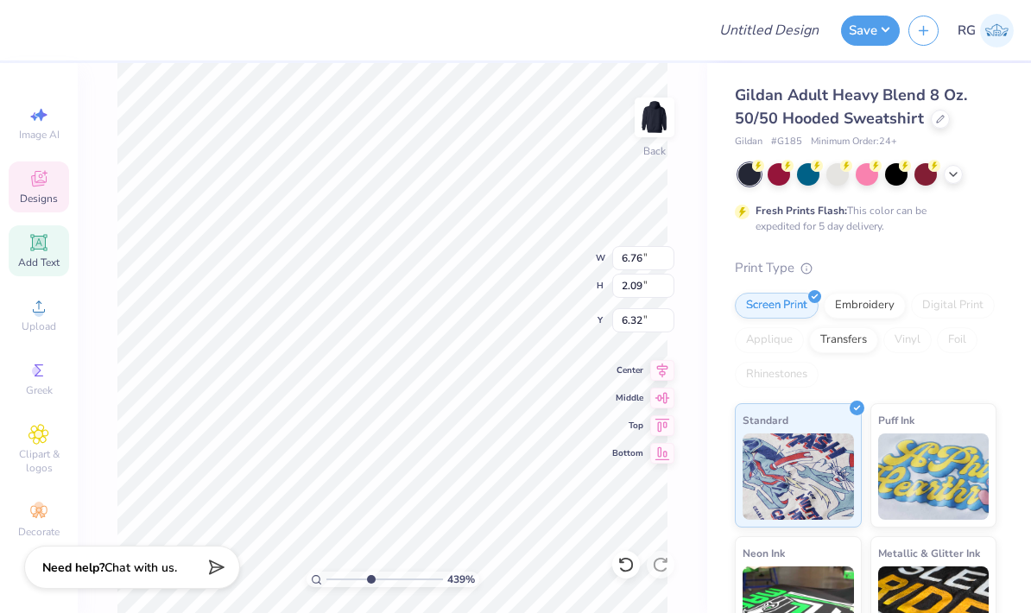
type input "6.12"
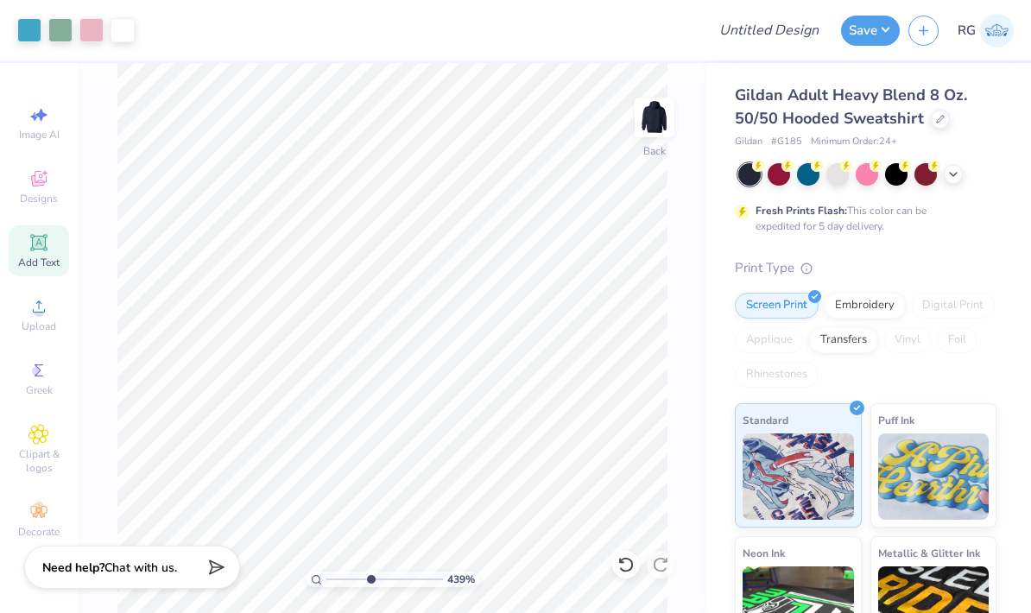
click at [316, 574] on icon at bounding box center [316, 579] width 11 height 11
type input "1"
click at [781, 32] on input "Design Title" at bounding box center [790, 30] width 85 height 35
type input "Sweat sets for WHS POMS"
click at [882, 38] on button "Save" at bounding box center [870, 31] width 59 height 30
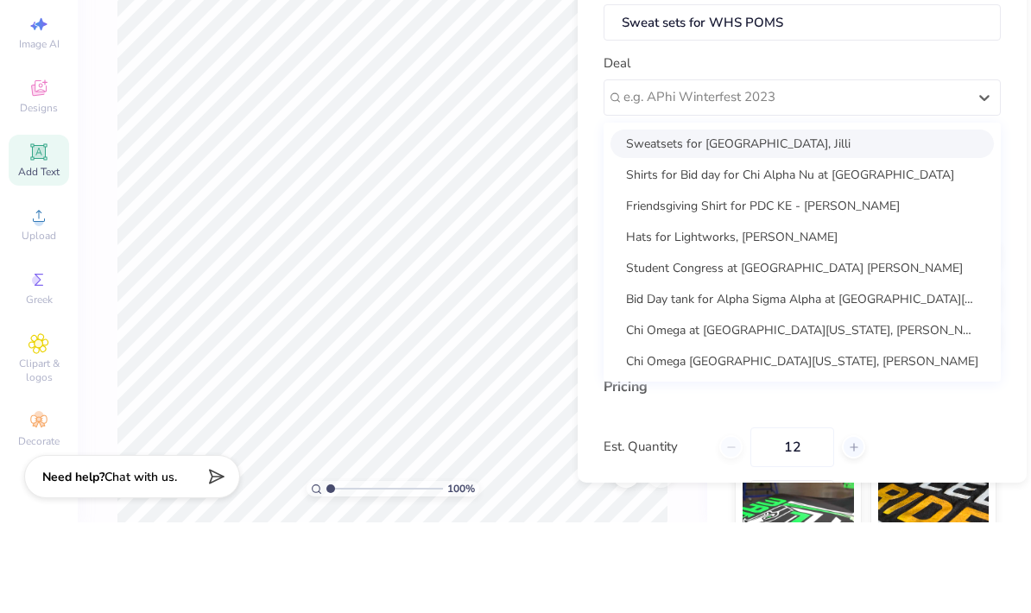
click at [796, 220] on div "Sweatsets for [GEOGRAPHIC_DATA], Jilli" at bounding box center [801, 234] width 383 height 28
type input "[PERSON_NAME]"
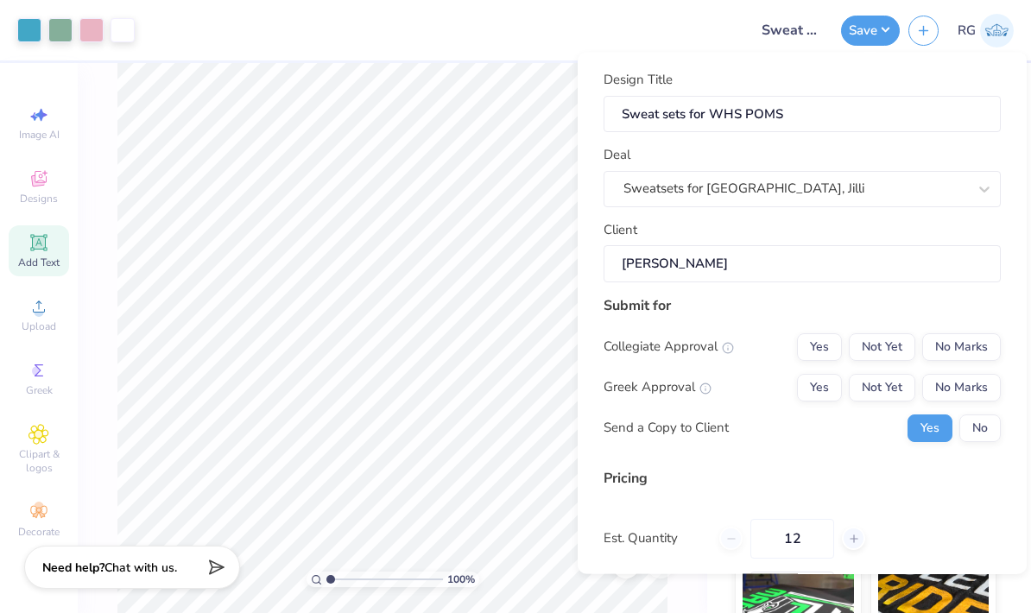
click at [957, 344] on button "No Marks" at bounding box center [961, 346] width 79 height 28
click at [960, 387] on button "No Marks" at bounding box center [961, 387] width 79 height 28
type input "$53.49"
click at [979, 418] on button "No" at bounding box center [979, 428] width 41 height 28
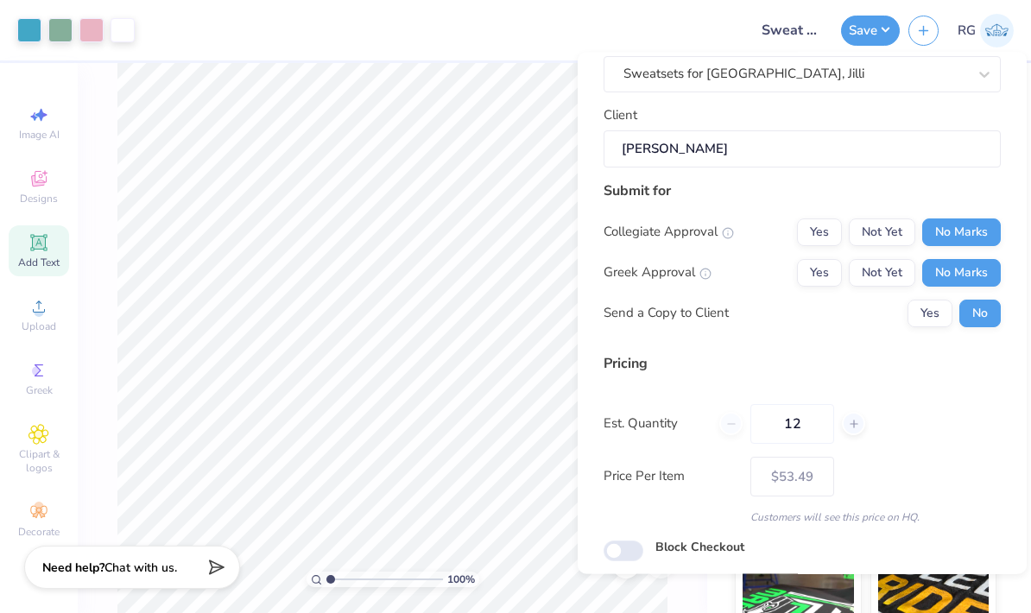
scroll to position [113, 0]
click at [853, 422] on icon at bounding box center [854, 425] width 12 height 12
click at [855, 425] on icon at bounding box center [854, 425] width 12 height 12
type input "15"
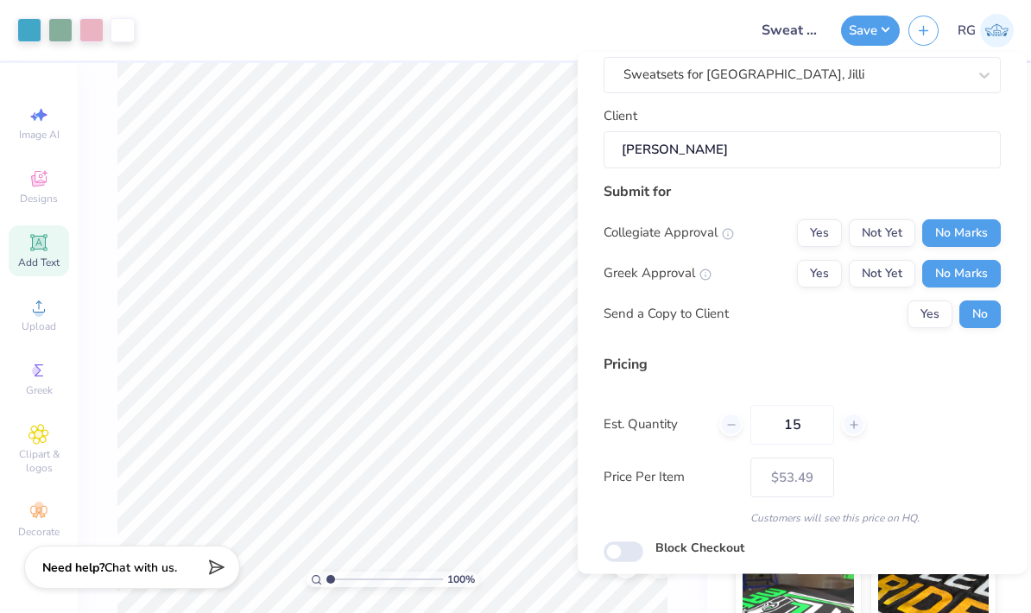
type input "– –"
click at [848, 417] on div at bounding box center [853, 425] width 23 height 23
type input "16"
click at [921, 597] on button "Save" at bounding box center [934, 599] width 134 height 35
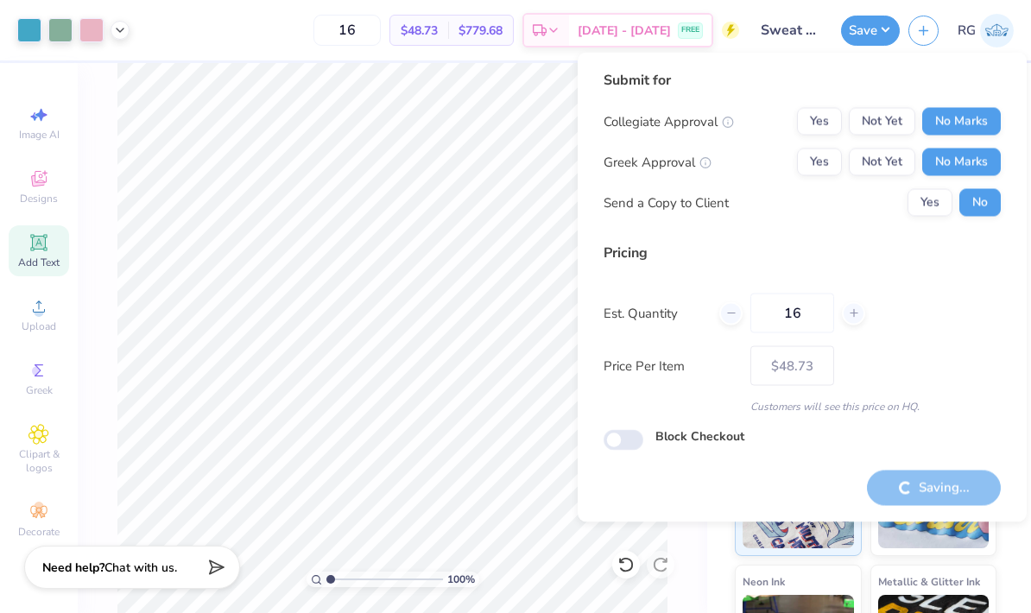
type input "– –"
